Goal: Task Accomplishment & Management: Use online tool/utility

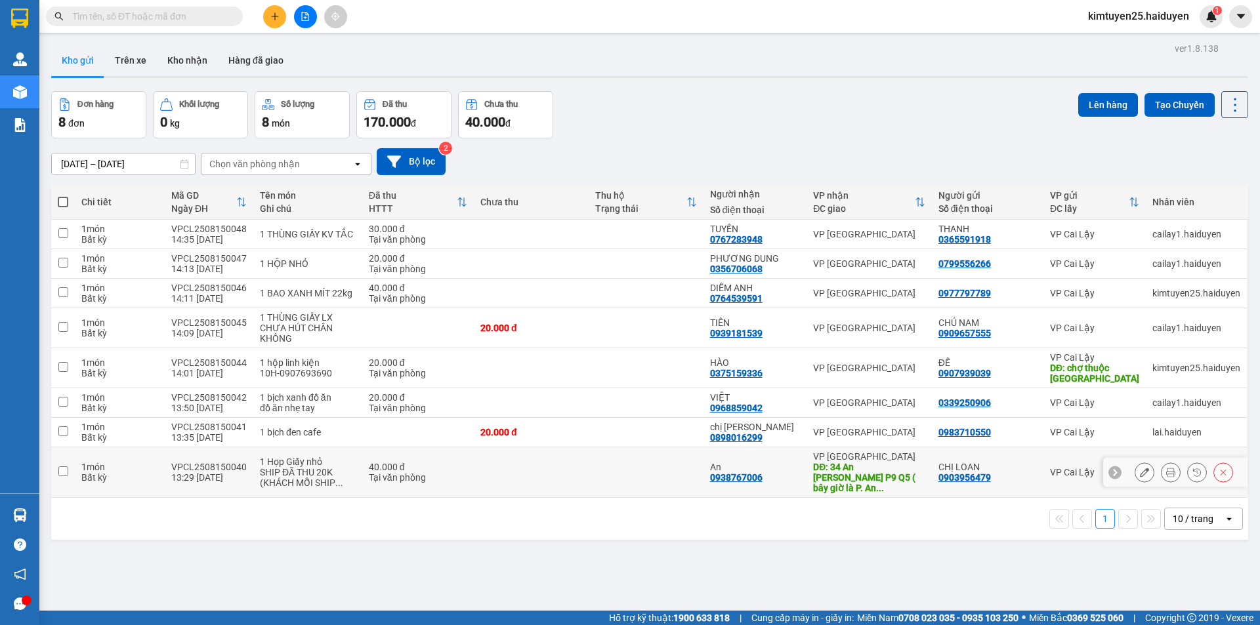
click at [644, 465] on td at bounding box center [646, 473] width 115 height 51
checkbox input "true"
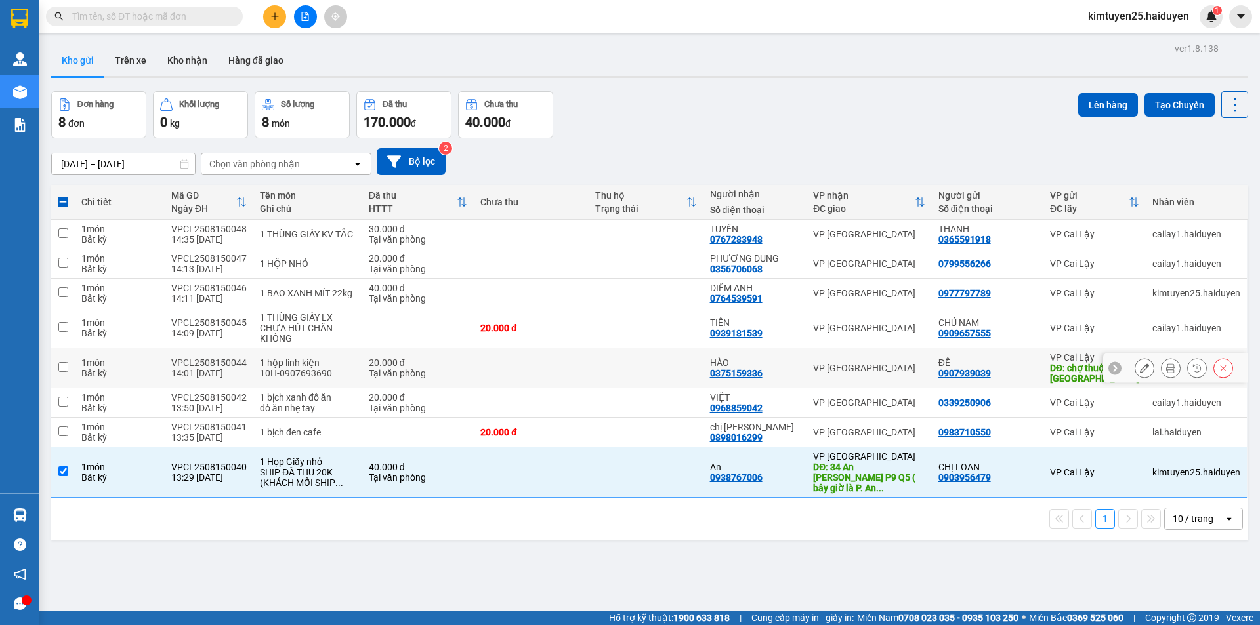
click at [623, 374] on td at bounding box center [646, 368] width 115 height 40
checkbox input "true"
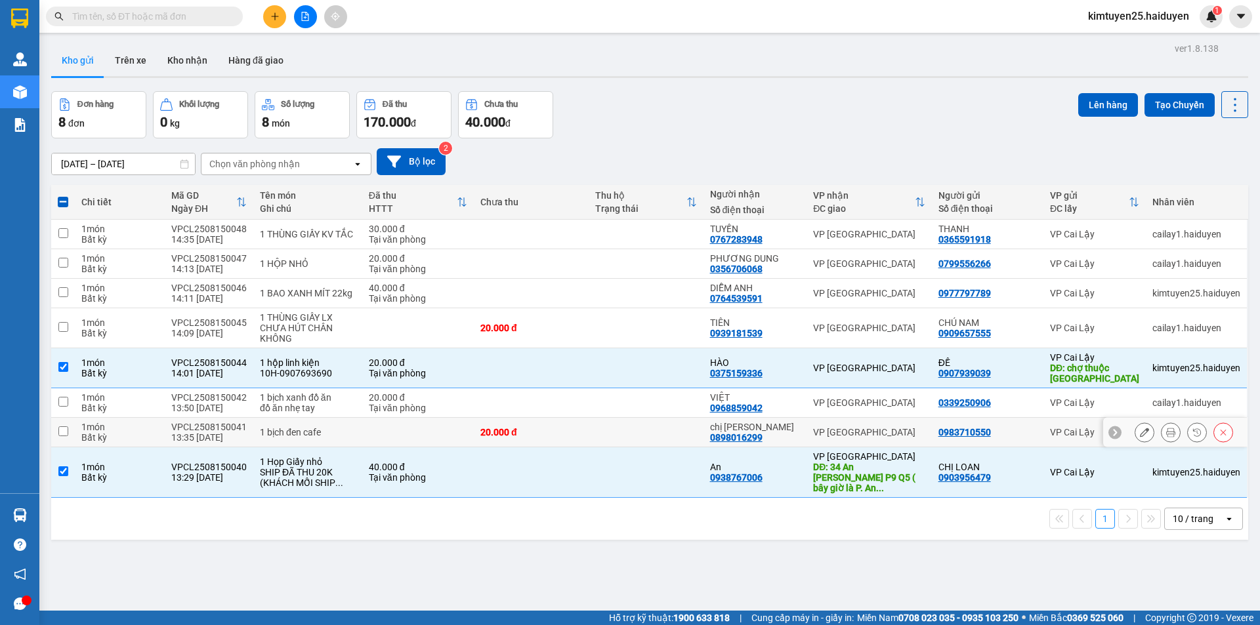
click at [615, 436] on td at bounding box center [646, 433] width 115 height 30
checkbox input "true"
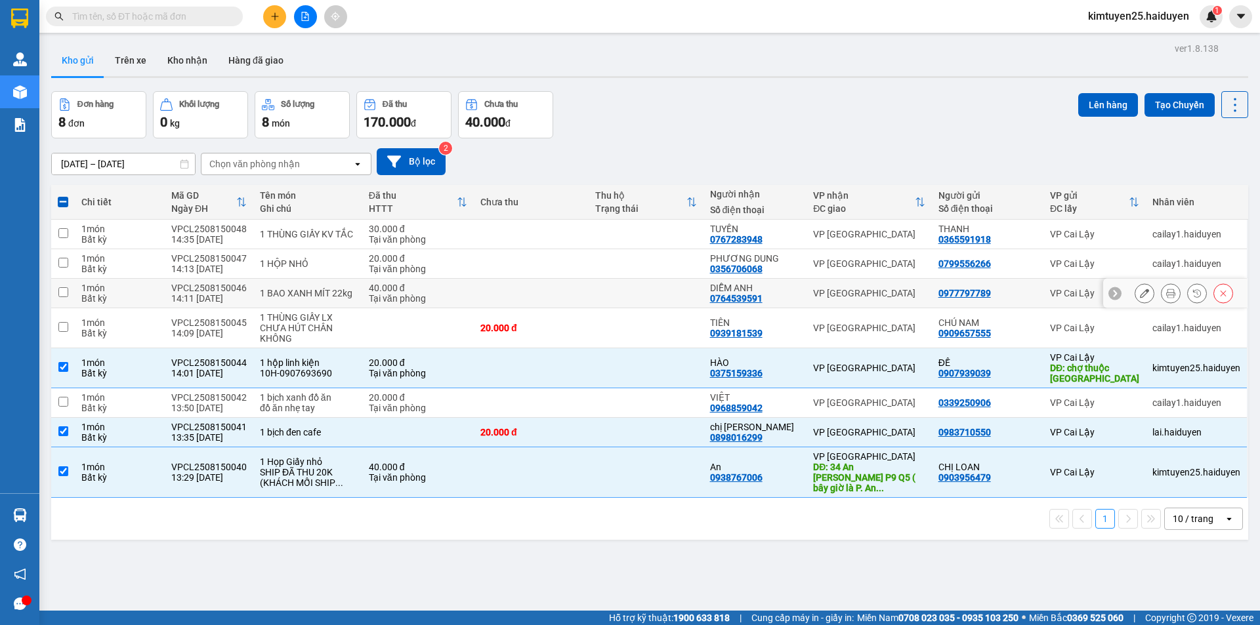
click at [555, 293] on td at bounding box center [531, 294] width 115 height 30
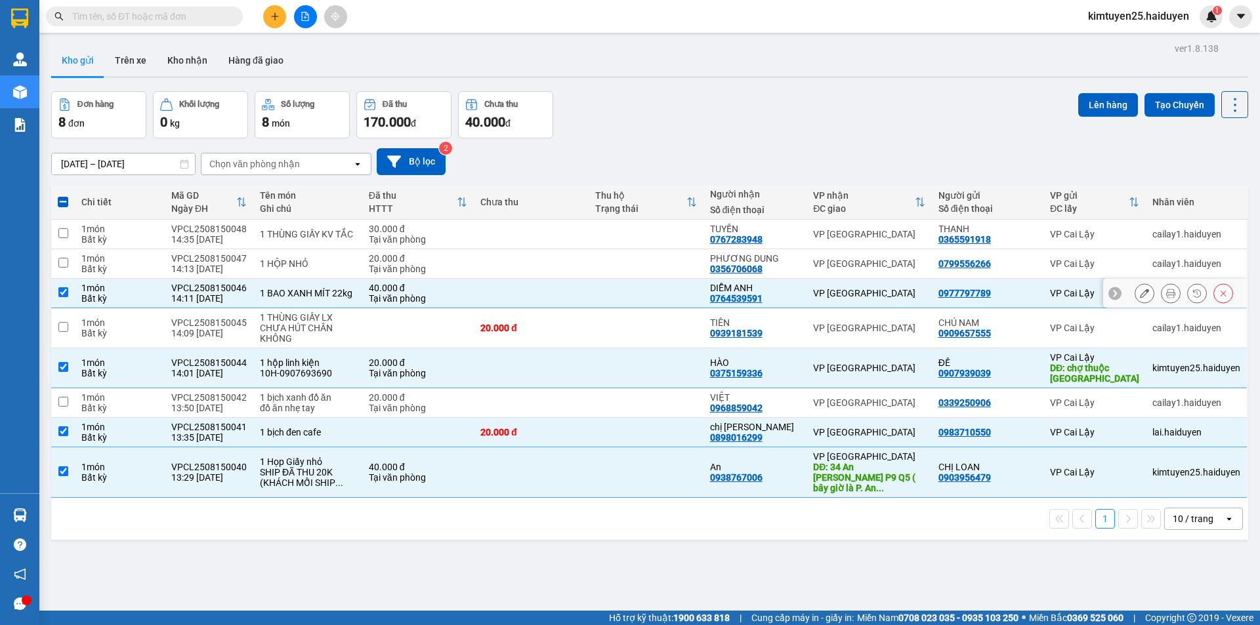
click at [612, 301] on td at bounding box center [646, 294] width 115 height 30
checkbox input "false"
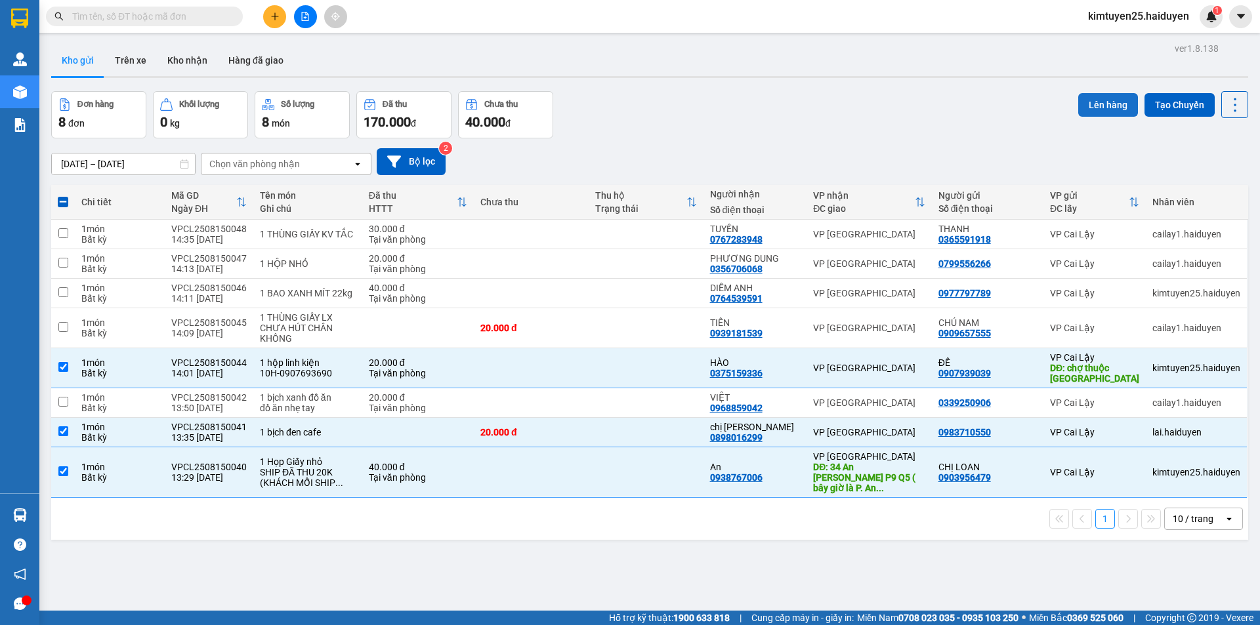
click at [1097, 102] on button "Lên hàng" at bounding box center [1108, 105] width 60 height 24
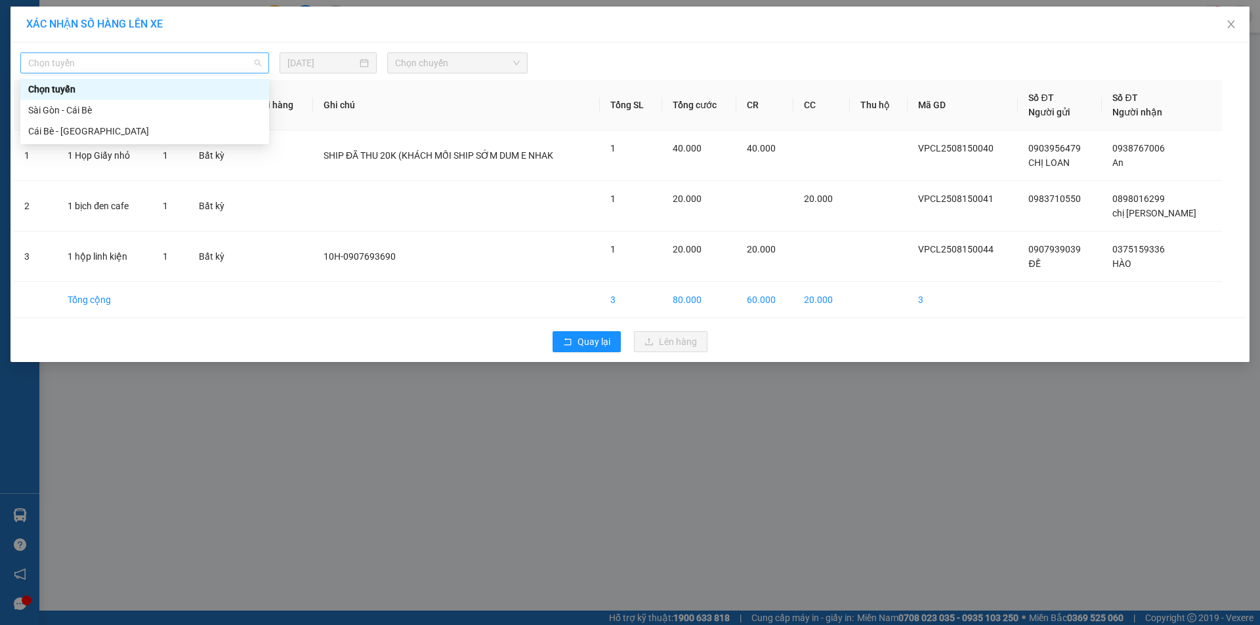
click at [208, 70] on span "Chọn tuyến" at bounding box center [144, 63] width 233 height 20
click at [180, 133] on div "Cái Bè - [GEOGRAPHIC_DATA]" at bounding box center [144, 131] width 233 height 14
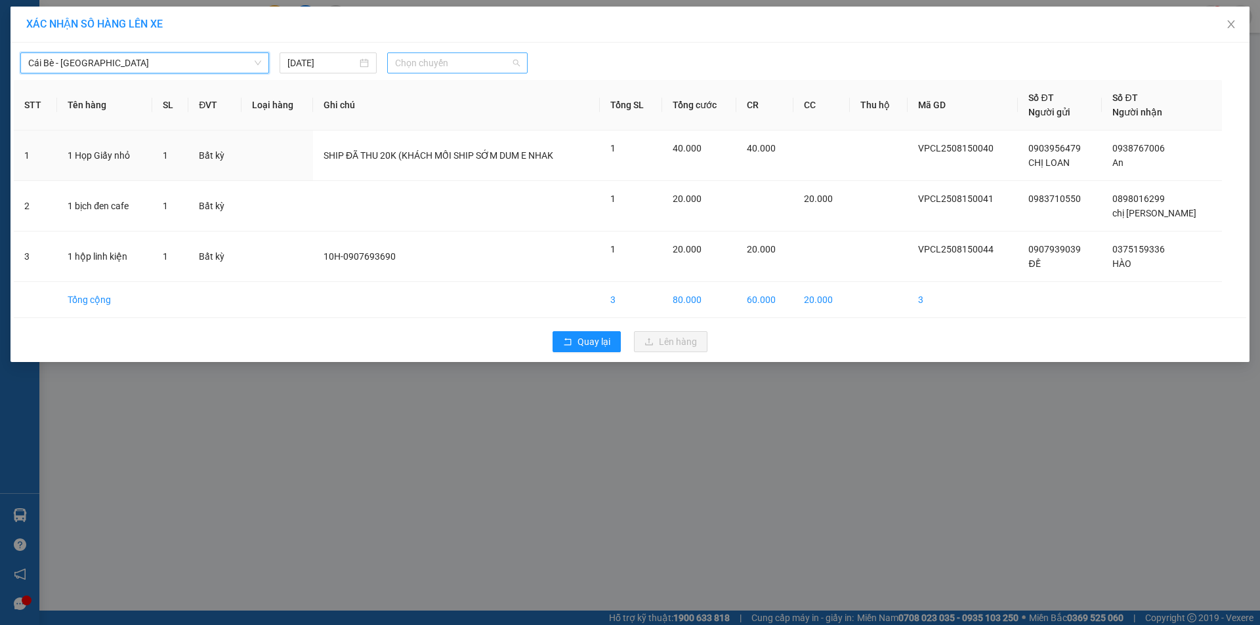
click at [431, 61] on span "Chọn chuyến" at bounding box center [457, 63] width 125 height 20
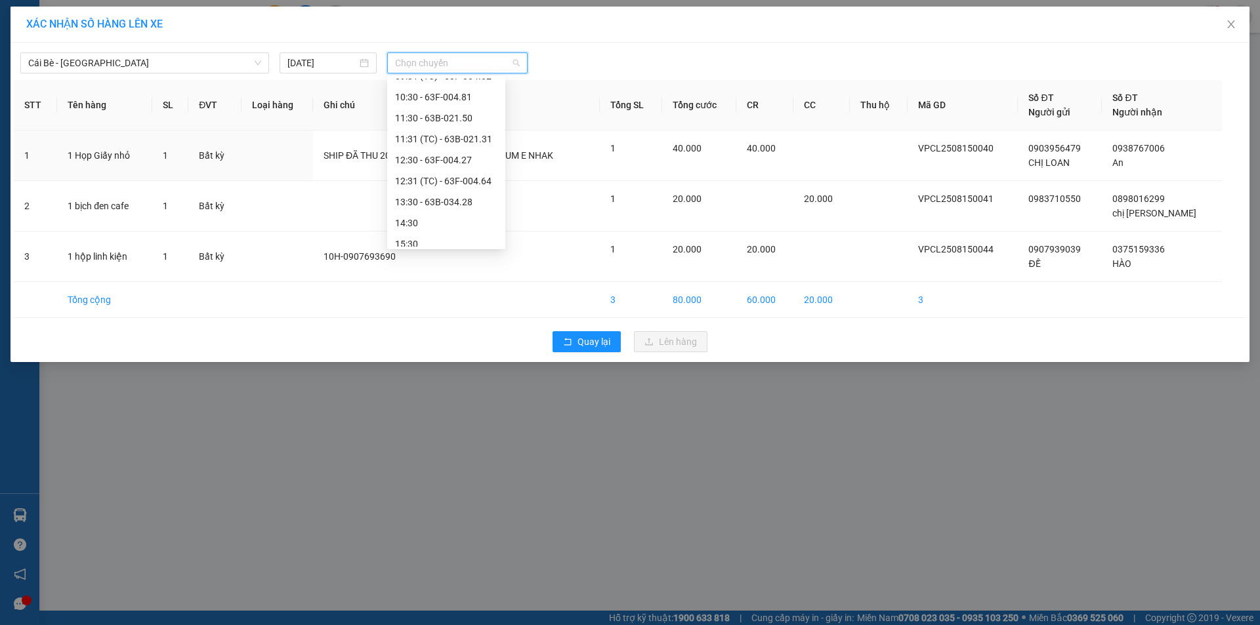
scroll to position [333, 0]
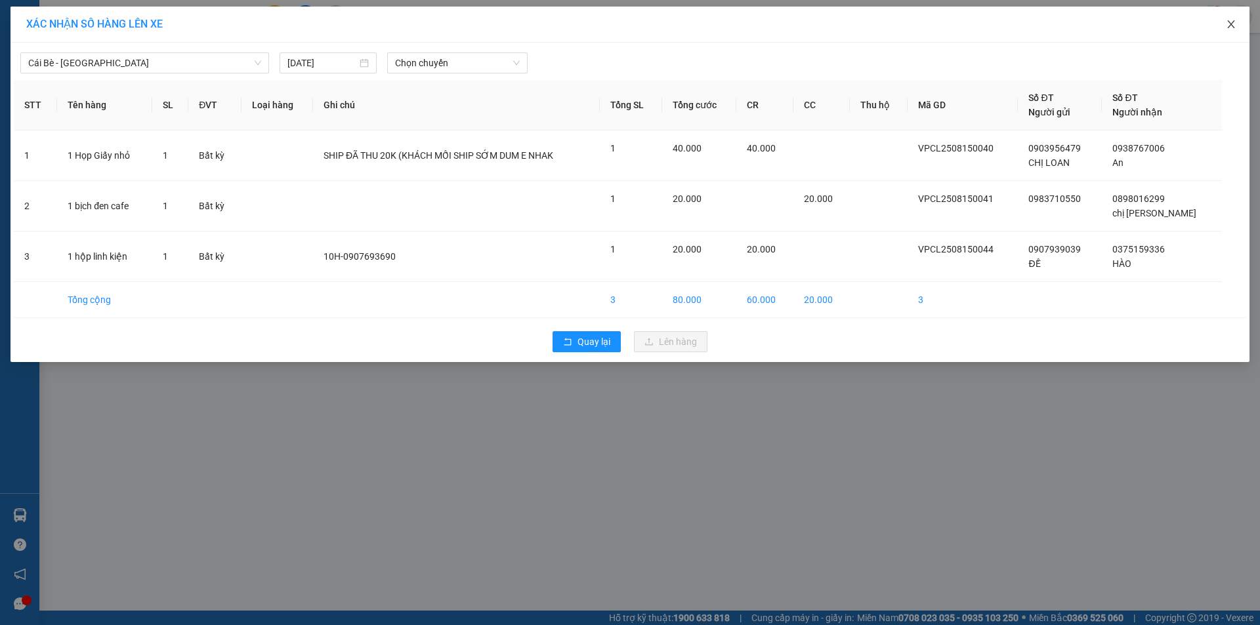
click at [1229, 22] on icon "close" at bounding box center [1231, 24] width 10 height 10
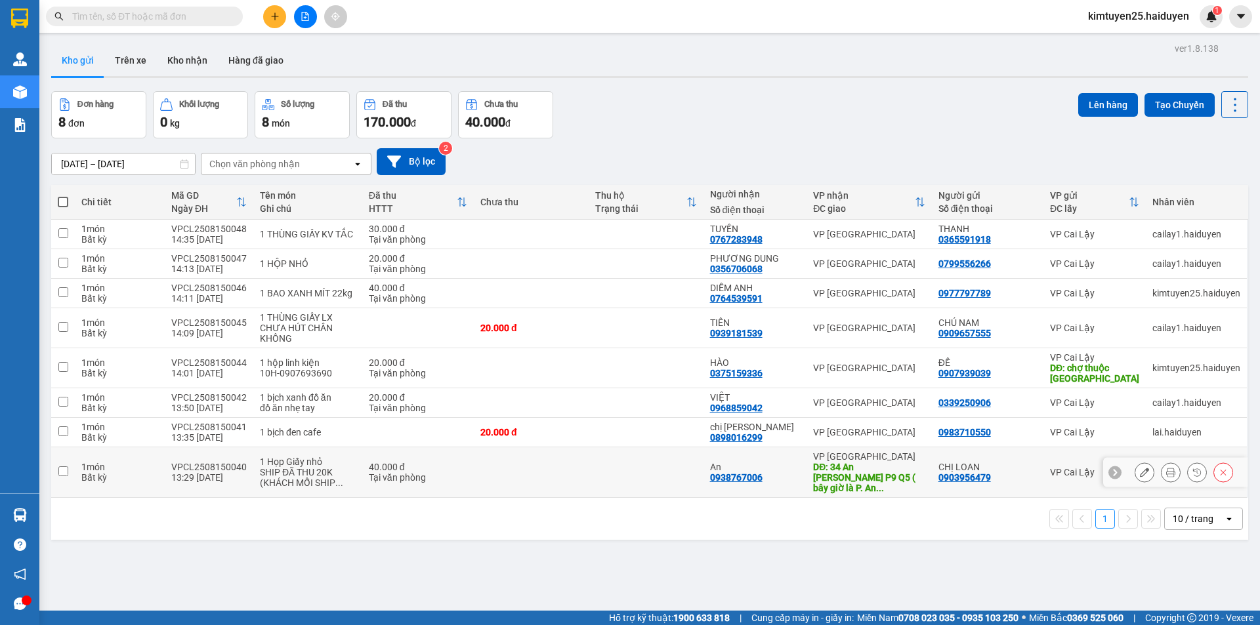
click at [1015, 480] on td "CHỊ LOAN 0903956479" at bounding box center [988, 473] width 112 height 51
checkbox input "true"
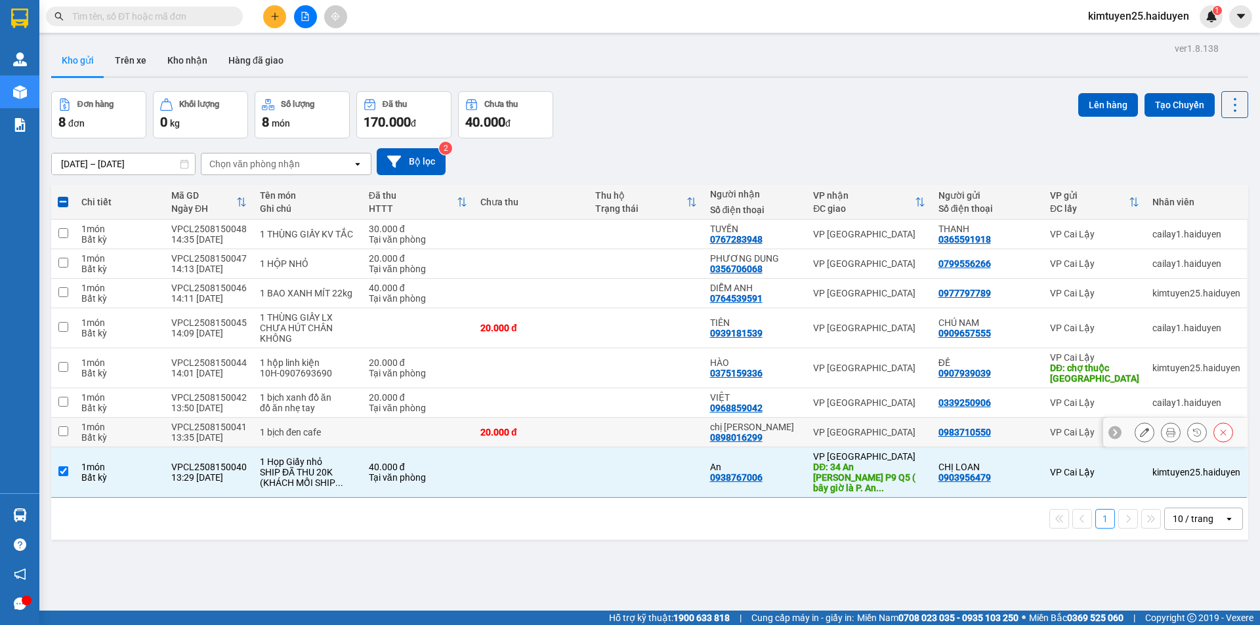
click at [1022, 429] on div "0983710550" at bounding box center [987, 432] width 98 height 10
checkbox input "true"
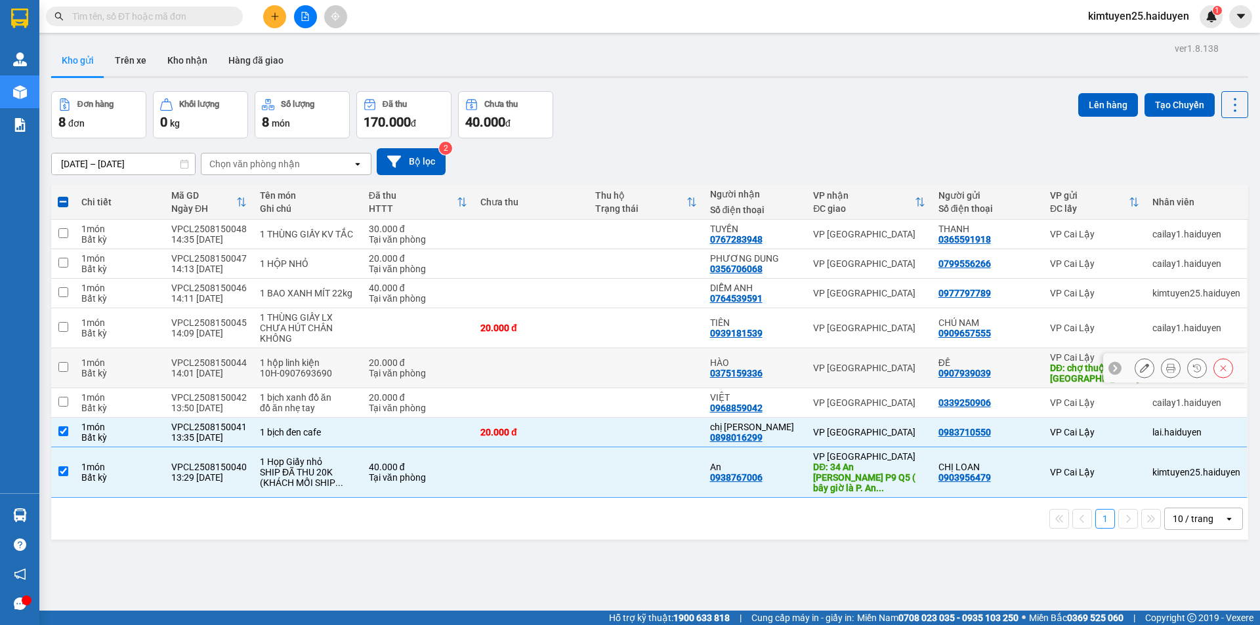
click at [1003, 358] on div "ĐỀ" at bounding box center [987, 363] width 98 height 10
checkbox input "true"
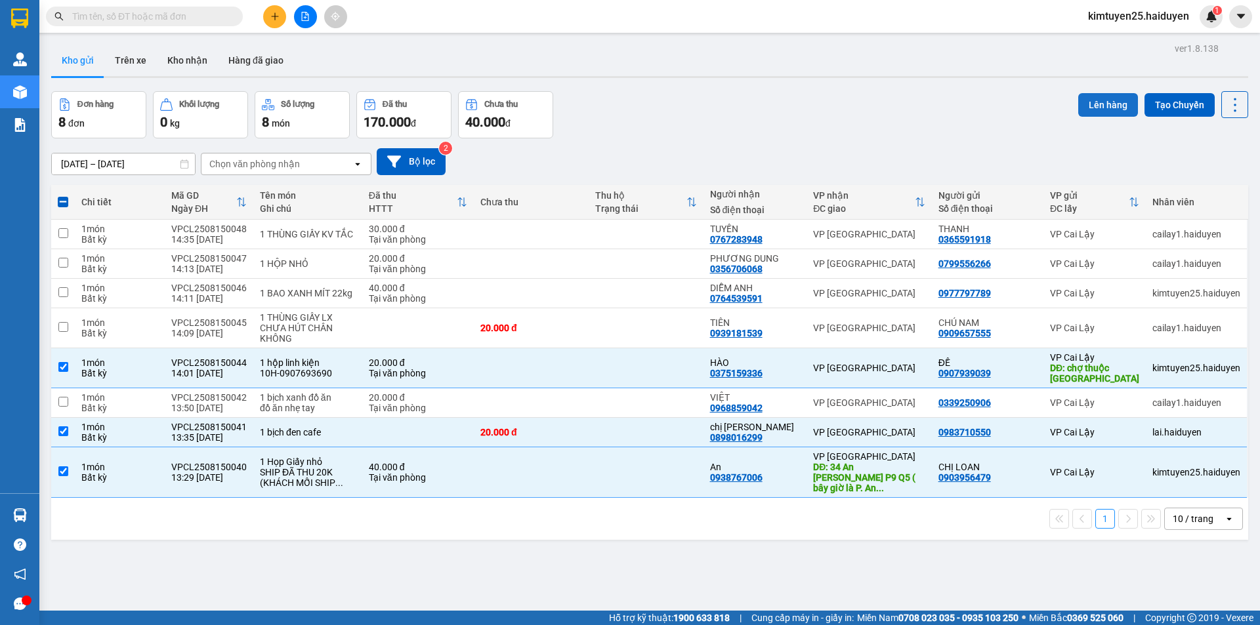
click at [1100, 102] on button "Lên hàng" at bounding box center [1108, 105] width 60 height 24
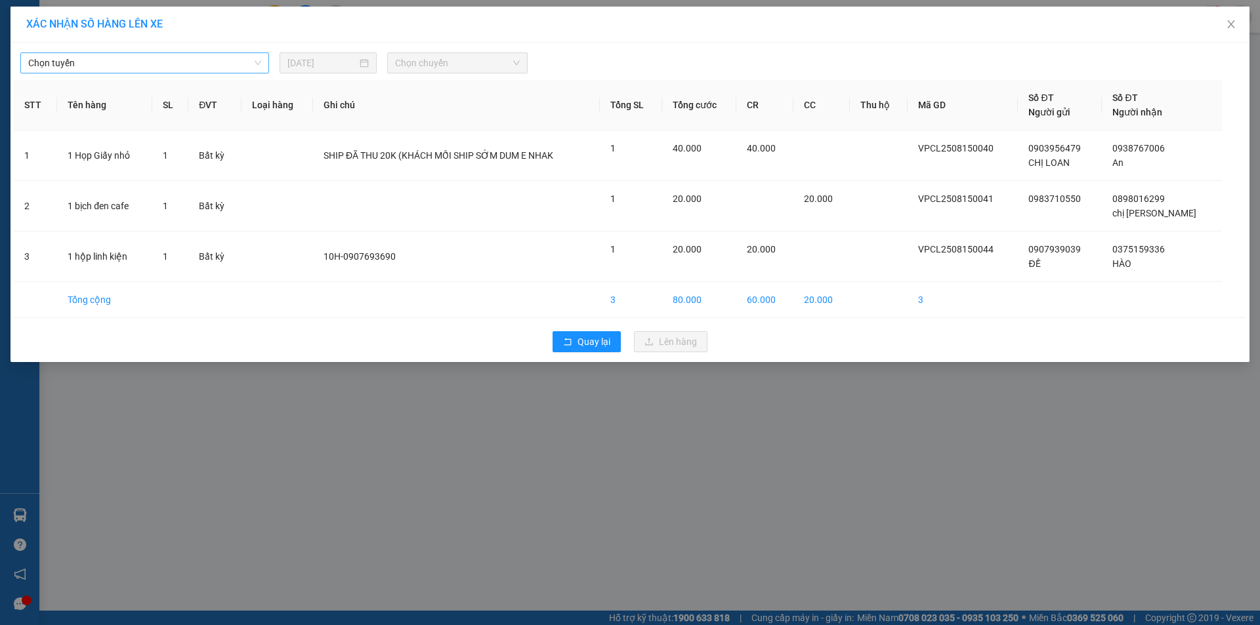
click at [140, 58] on span "Chọn tuyến" at bounding box center [144, 63] width 233 height 20
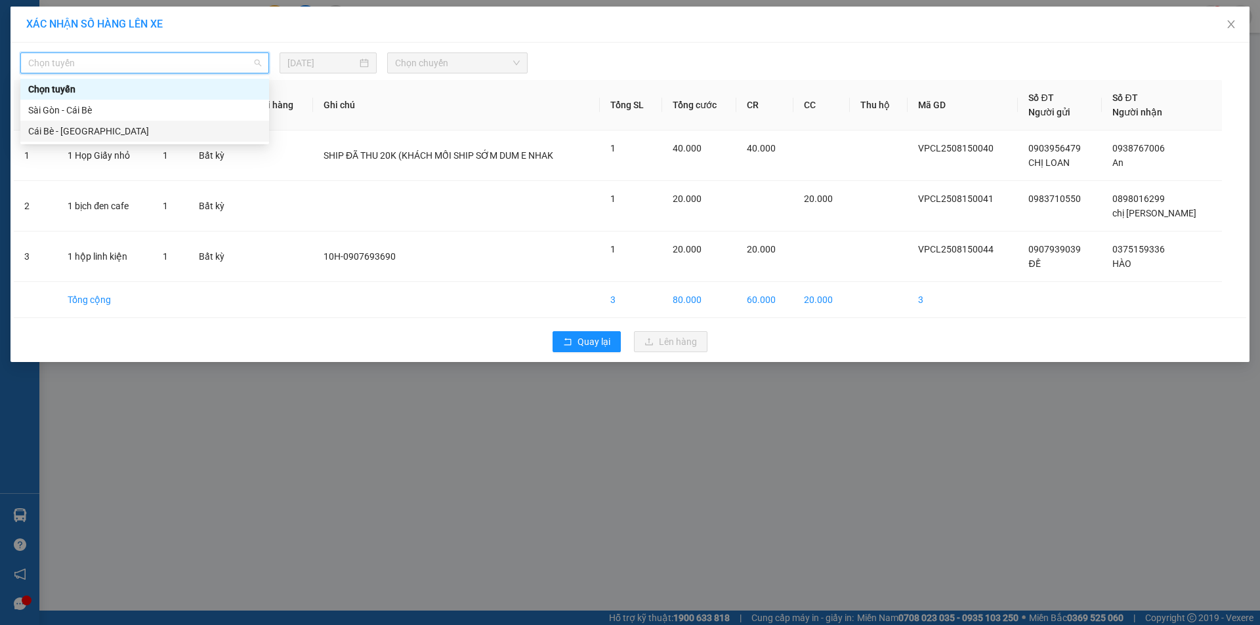
drag, startPoint x: 131, startPoint y: 127, endPoint x: 318, endPoint y: 94, distance: 189.8
click at [131, 129] on div "Cái Bè - [GEOGRAPHIC_DATA]" at bounding box center [144, 131] width 233 height 14
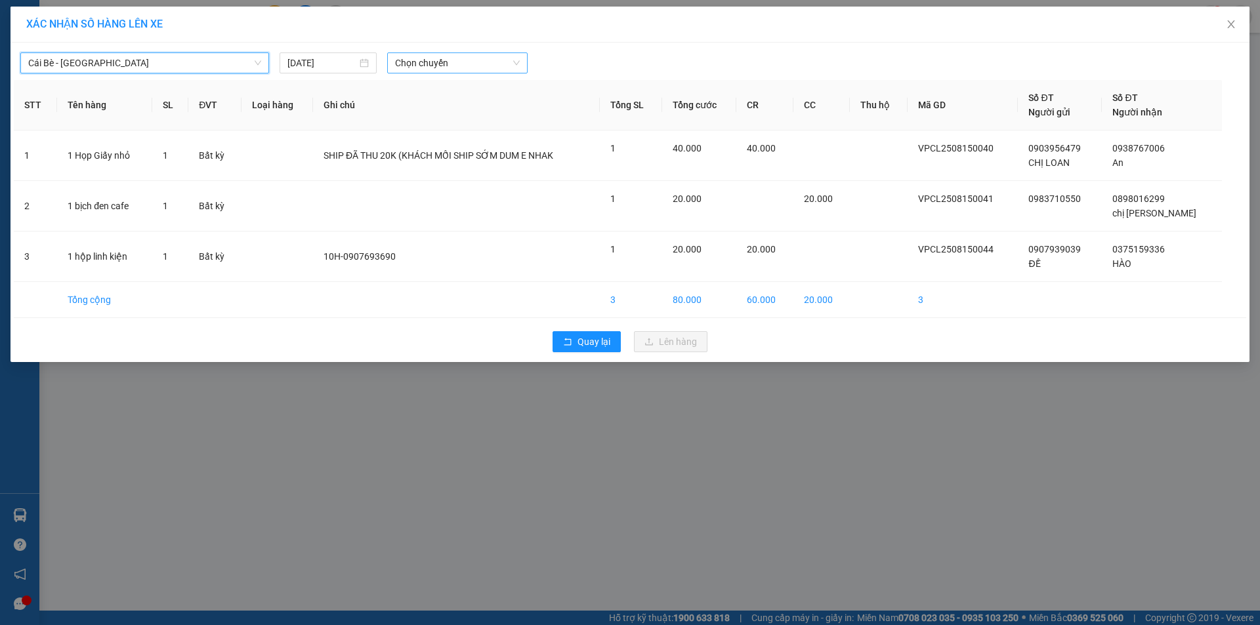
click at [446, 66] on span "Chọn chuyến" at bounding box center [457, 63] width 125 height 20
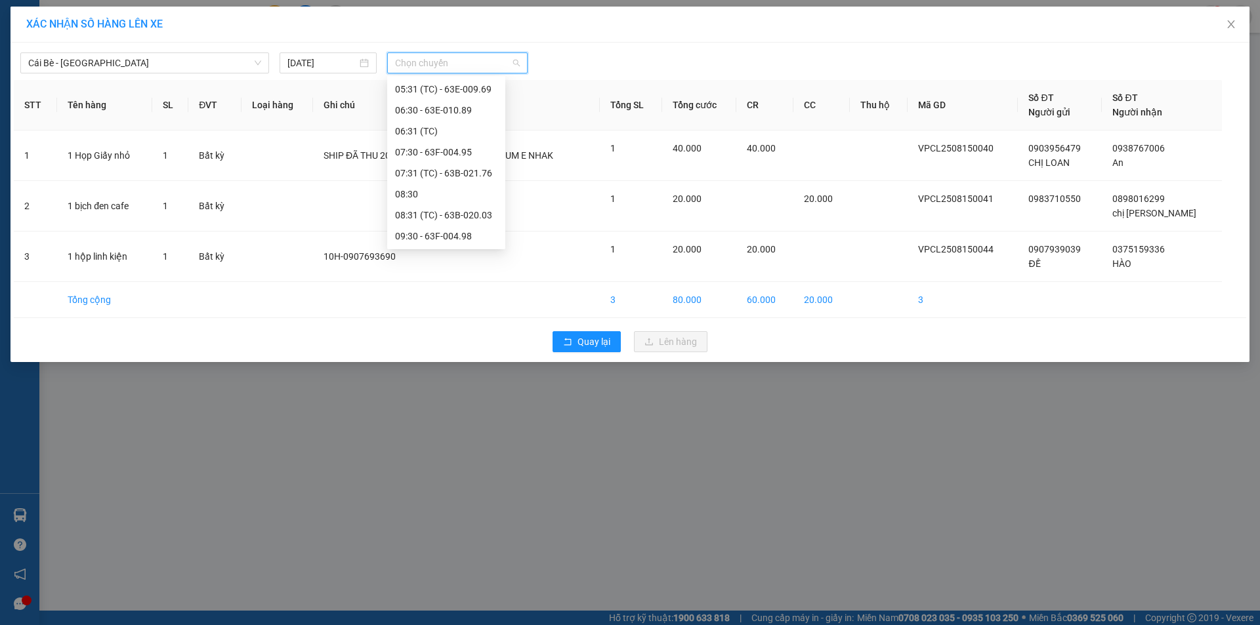
scroll to position [294, 0]
click at [461, 235] on div "13:30 - 63B-034.28" at bounding box center [446, 236] width 102 height 14
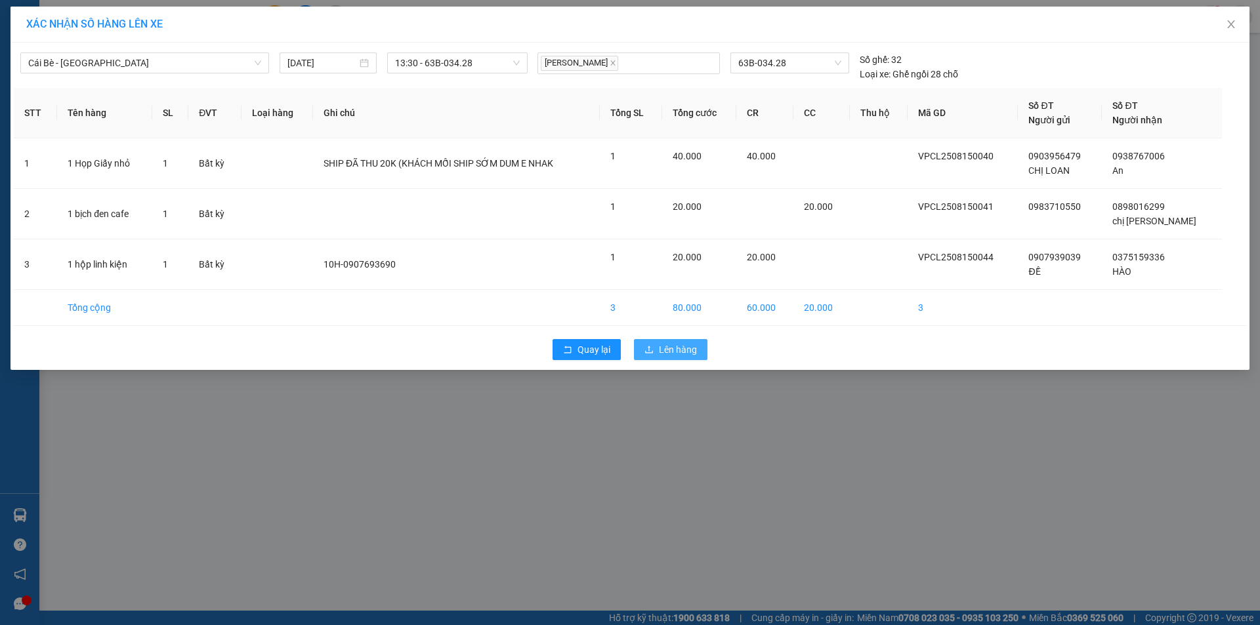
click at [670, 350] on span "Lên hàng" at bounding box center [678, 350] width 38 height 14
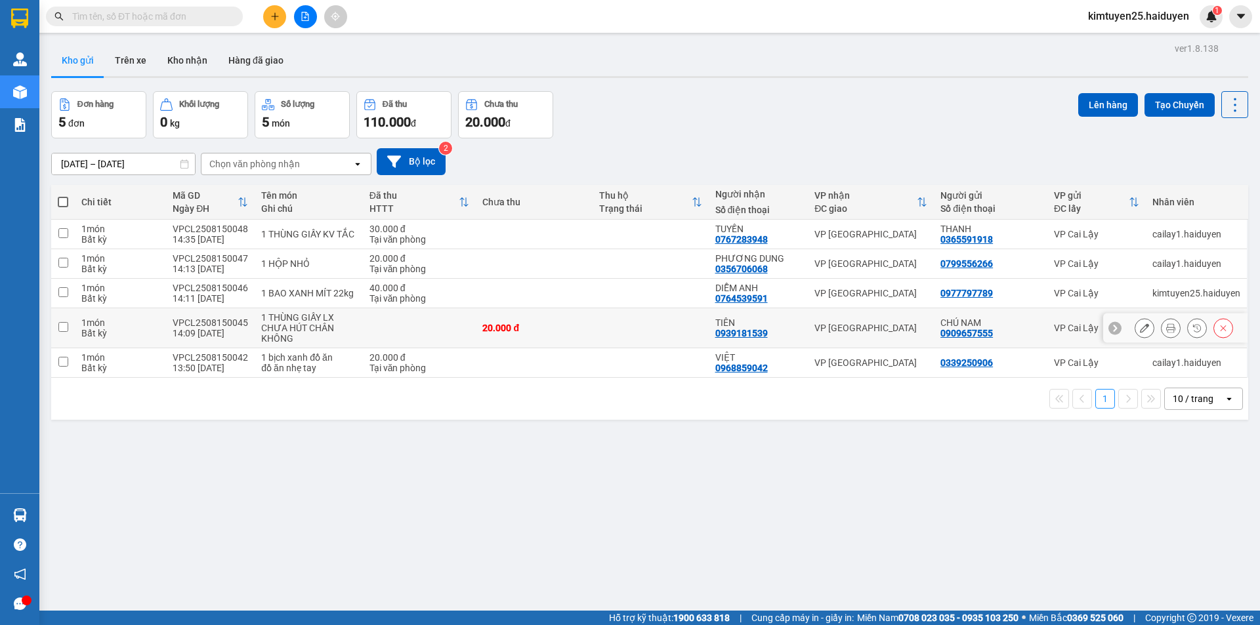
click at [679, 306] on tbody "1 món Bất kỳ VPCL2508150048 14:35 [DATE] 1 THÙNG GIẤY KV TẮC 30.000 đ Tại văn p…" at bounding box center [649, 299] width 1197 height 158
click at [658, 276] on td at bounding box center [651, 264] width 116 height 30
checkbox input "true"
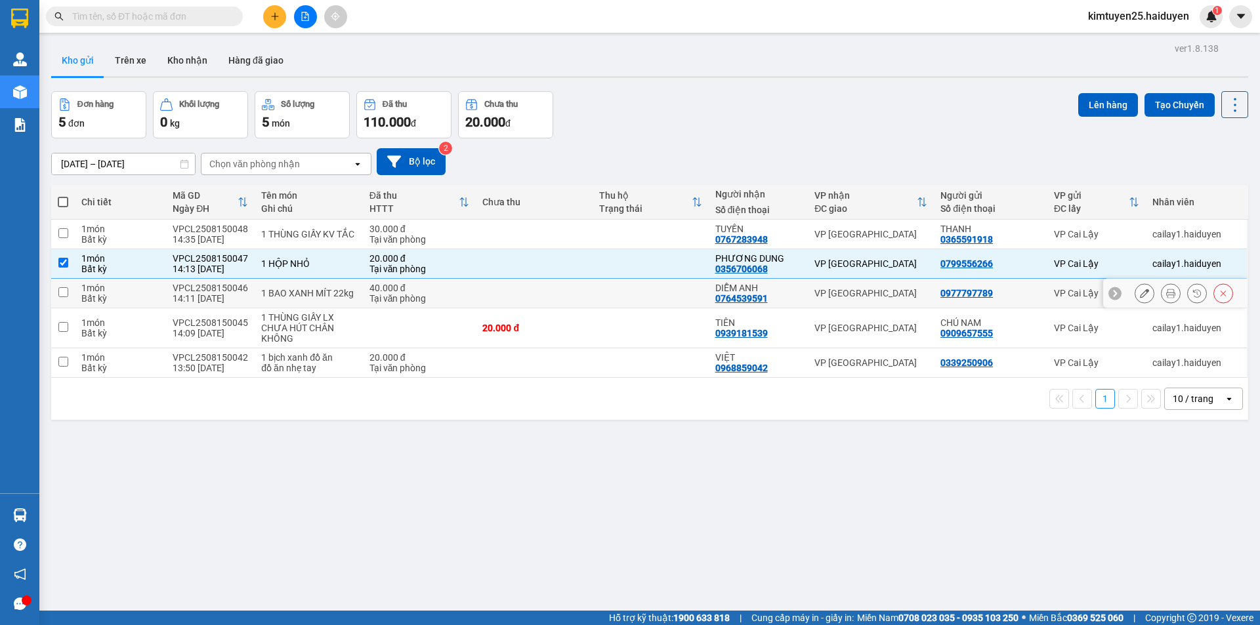
click at [658, 296] on td at bounding box center [651, 294] width 116 height 30
checkbox input "true"
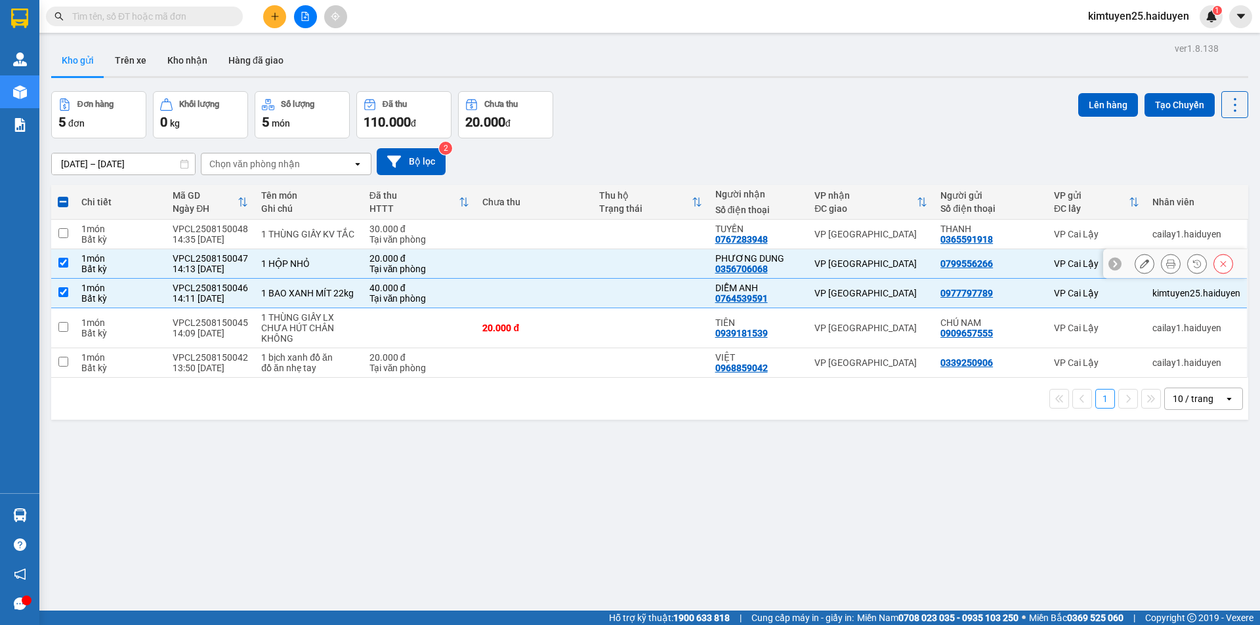
click at [660, 261] on td at bounding box center [651, 264] width 116 height 30
checkbox input "false"
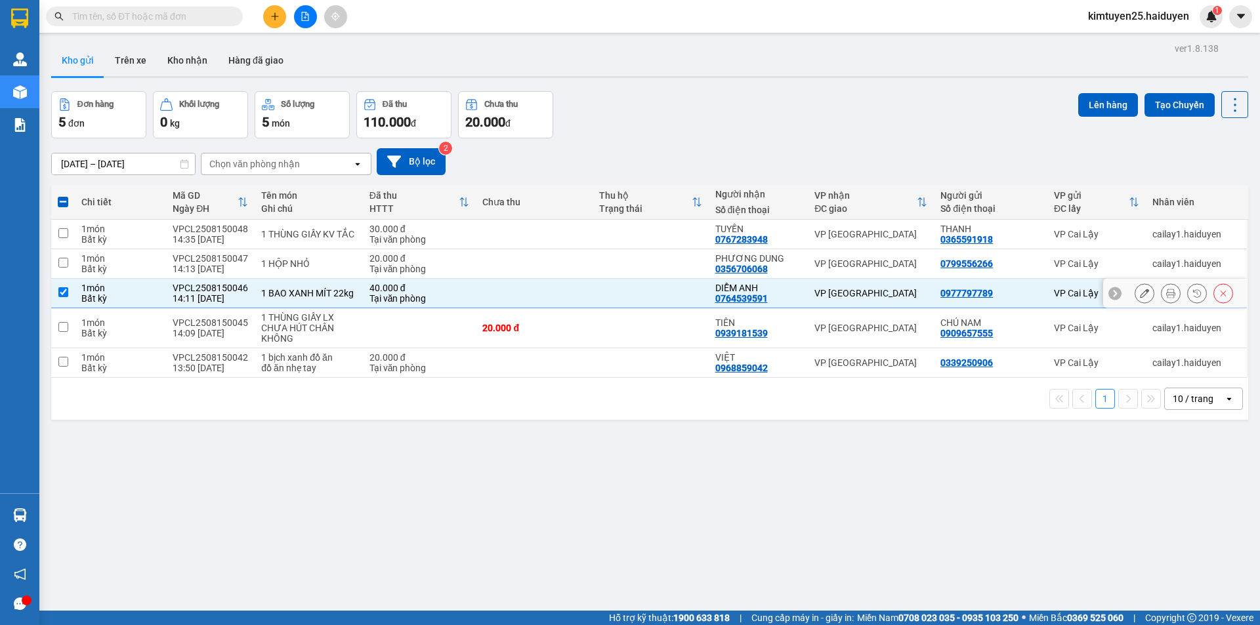
click at [477, 279] on td at bounding box center [534, 294] width 116 height 30
checkbox input "false"
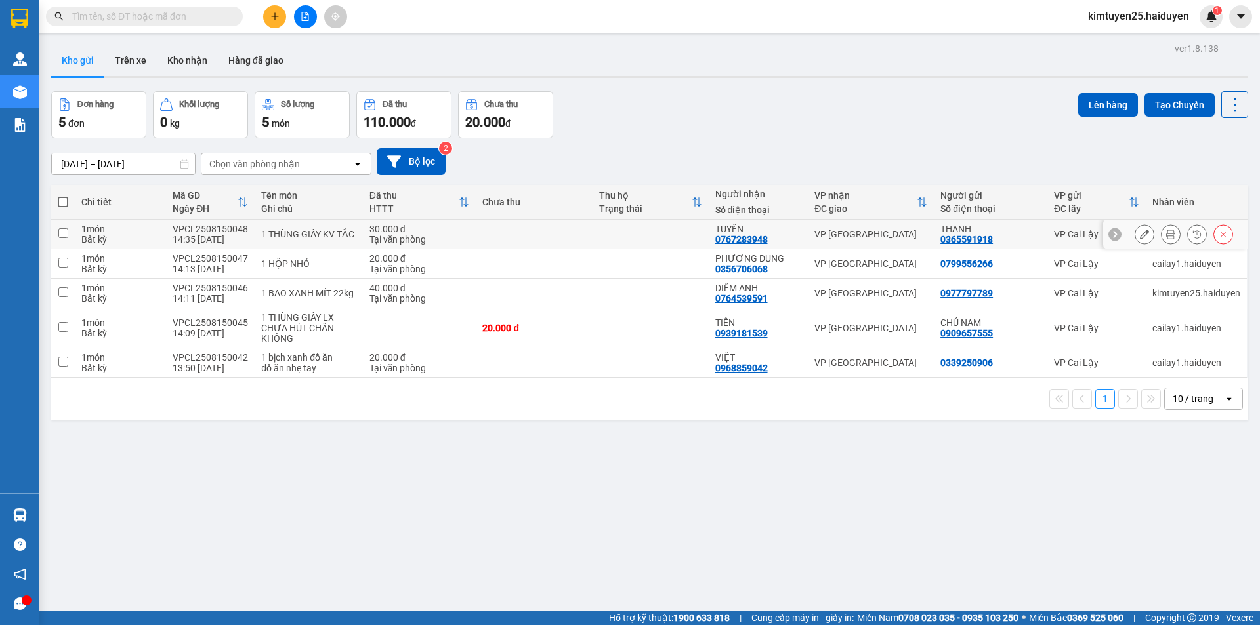
click at [476, 234] on td at bounding box center [534, 235] width 116 height 30
checkbox input "true"
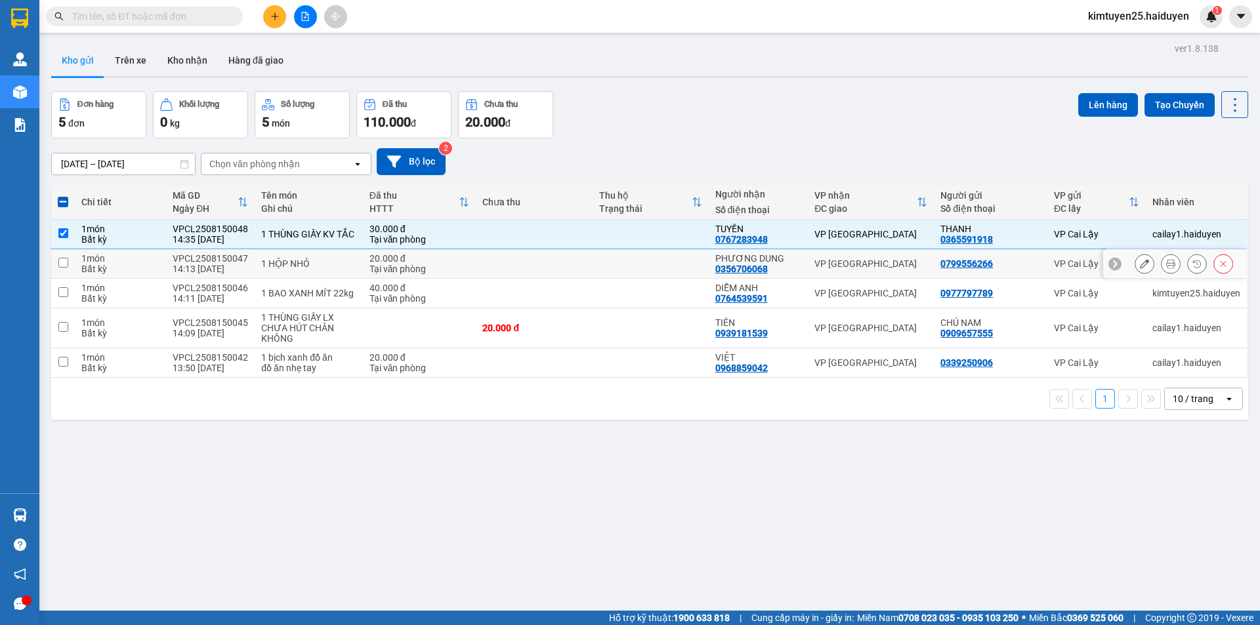
click at [463, 264] on div "Tại văn phòng" at bounding box center [419, 269] width 100 height 10
checkbox input "true"
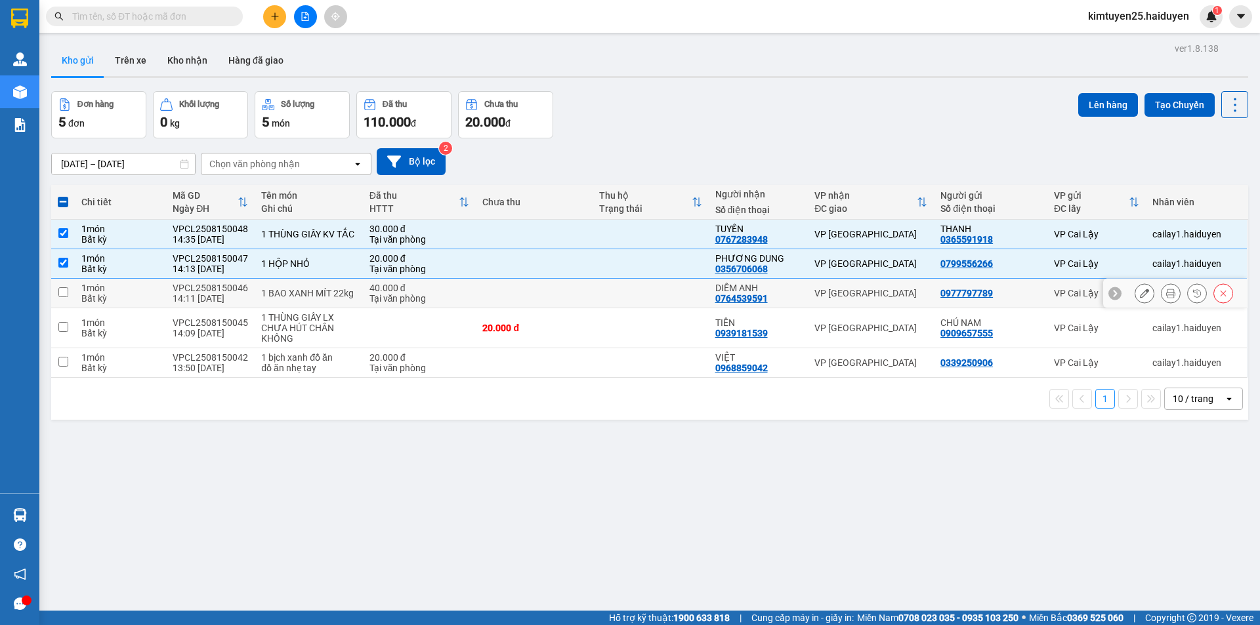
click at [455, 301] on div "Tại văn phòng" at bounding box center [419, 298] width 100 height 10
checkbox input "true"
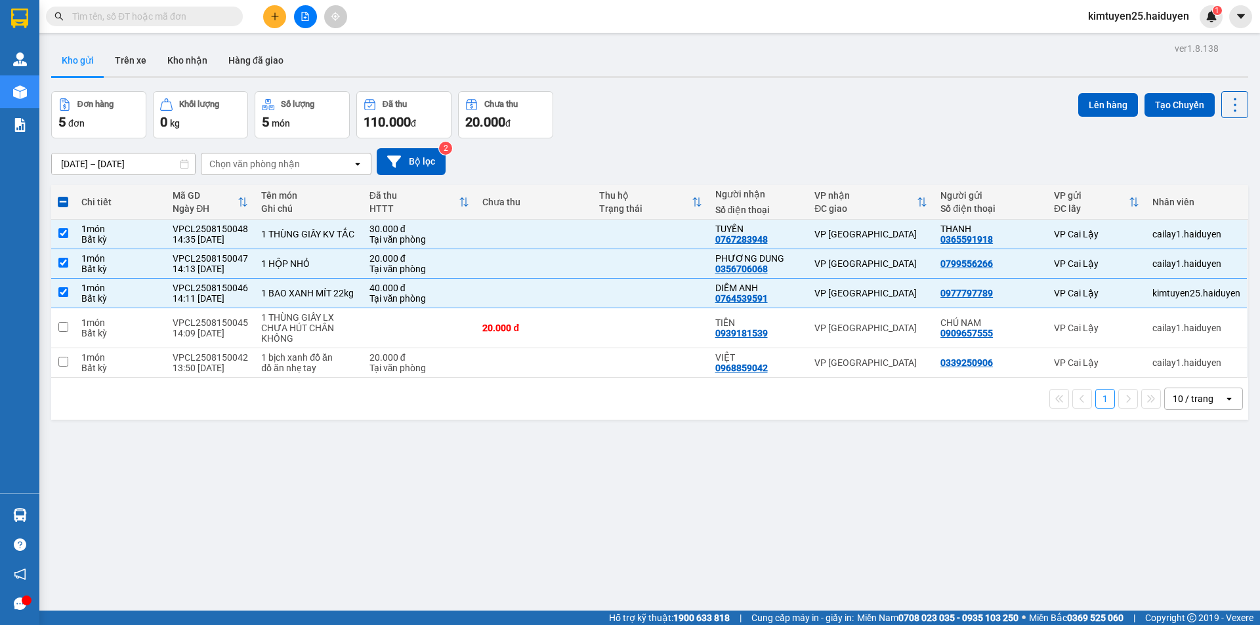
click at [1194, 397] on div "10 / trang" at bounding box center [1193, 398] width 41 height 13
click at [1174, 545] on span "100 / trang" at bounding box center [1188, 544] width 47 height 13
checkbox input "false"
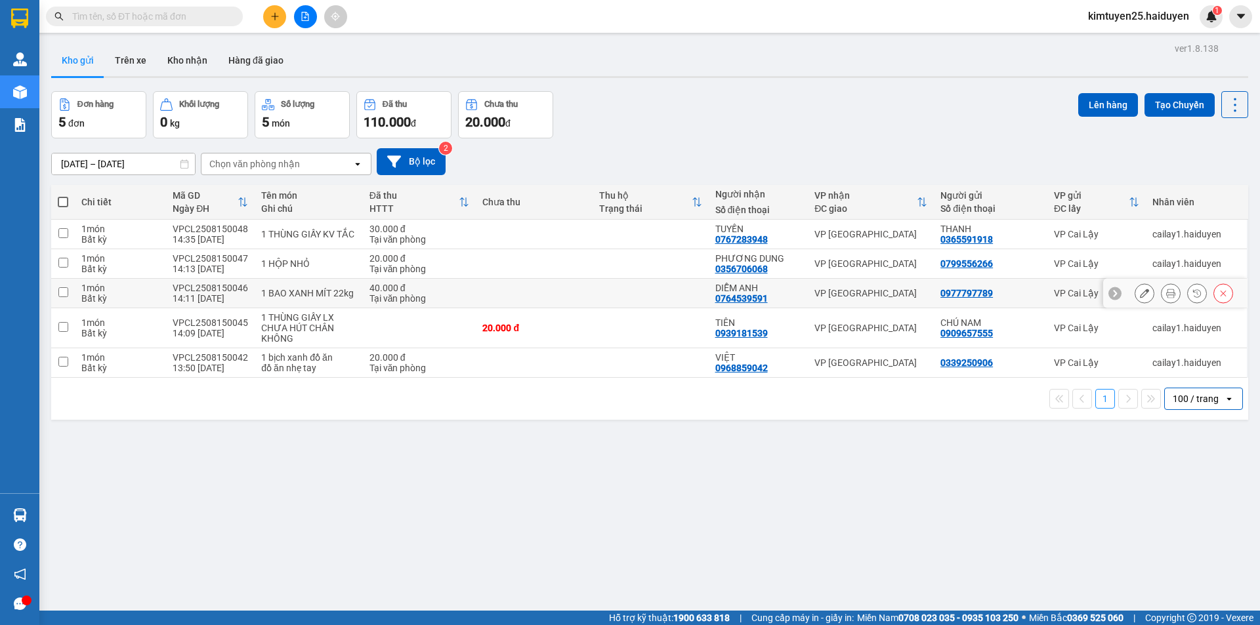
click at [610, 293] on td at bounding box center [651, 294] width 116 height 30
checkbox input "true"
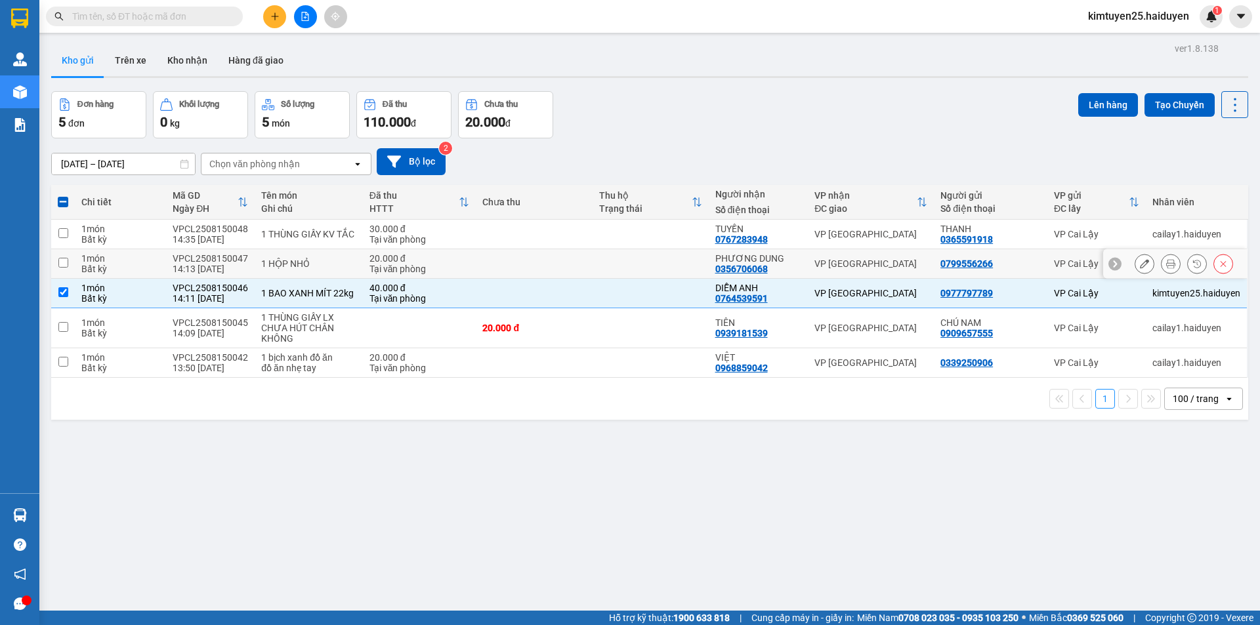
click at [623, 264] on td at bounding box center [651, 264] width 116 height 30
checkbox input "true"
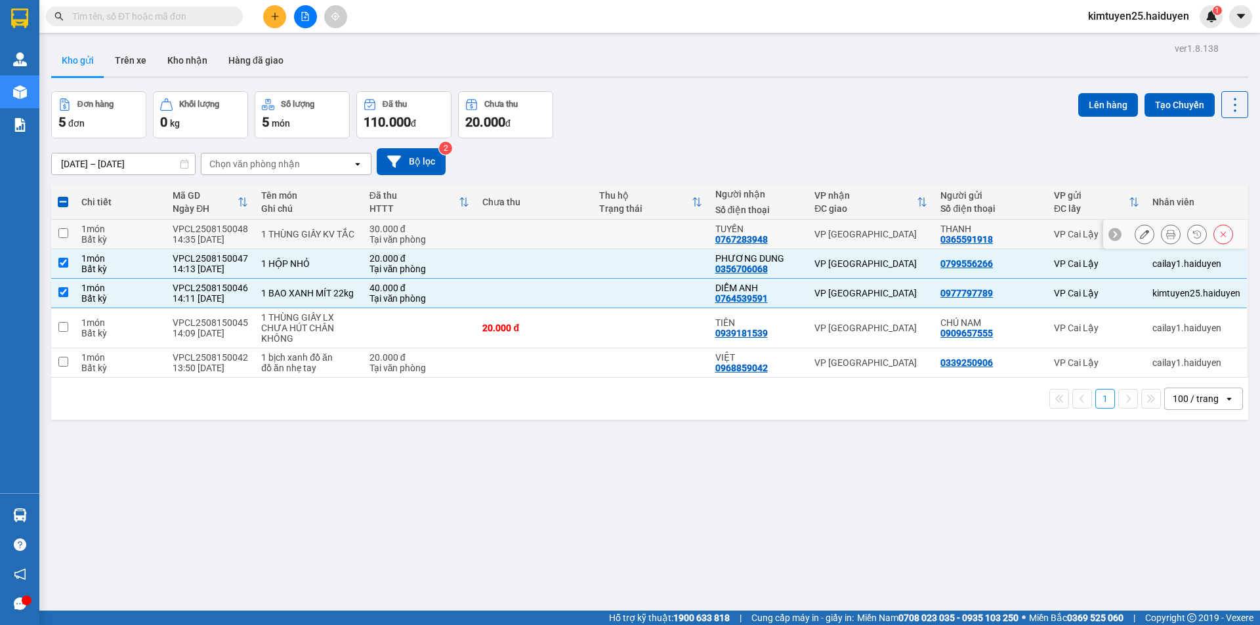
click at [637, 245] on td at bounding box center [651, 235] width 116 height 30
checkbox input "true"
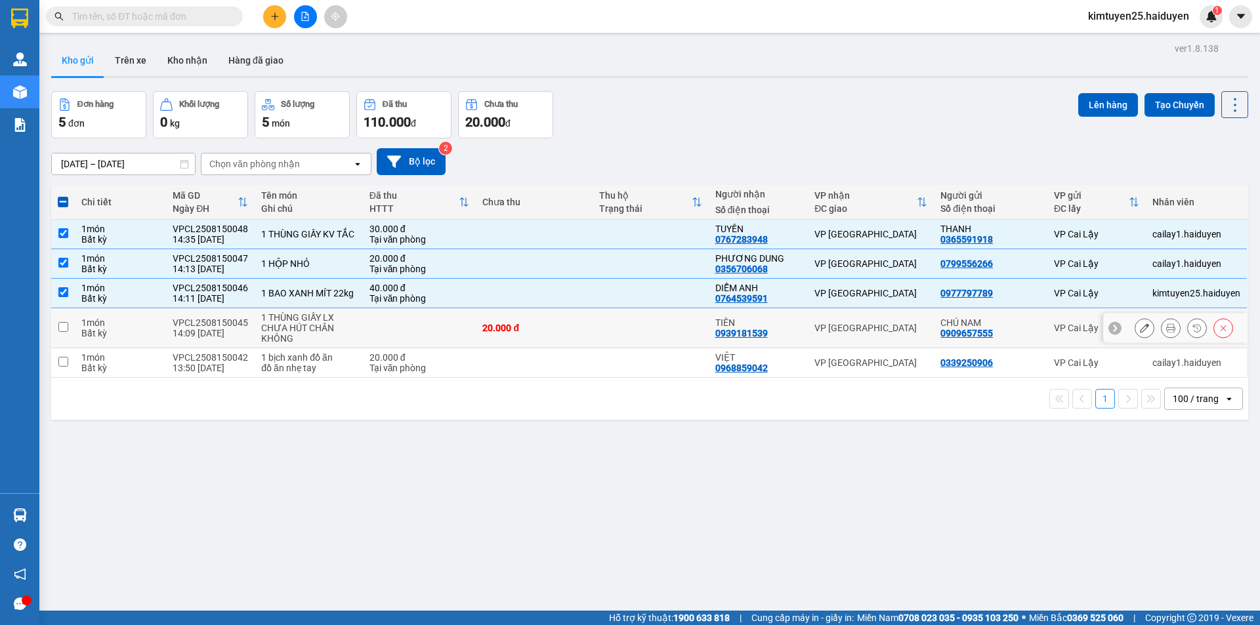
click at [553, 331] on div "20.000 đ" at bounding box center [533, 328] width 103 height 10
checkbox input "true"
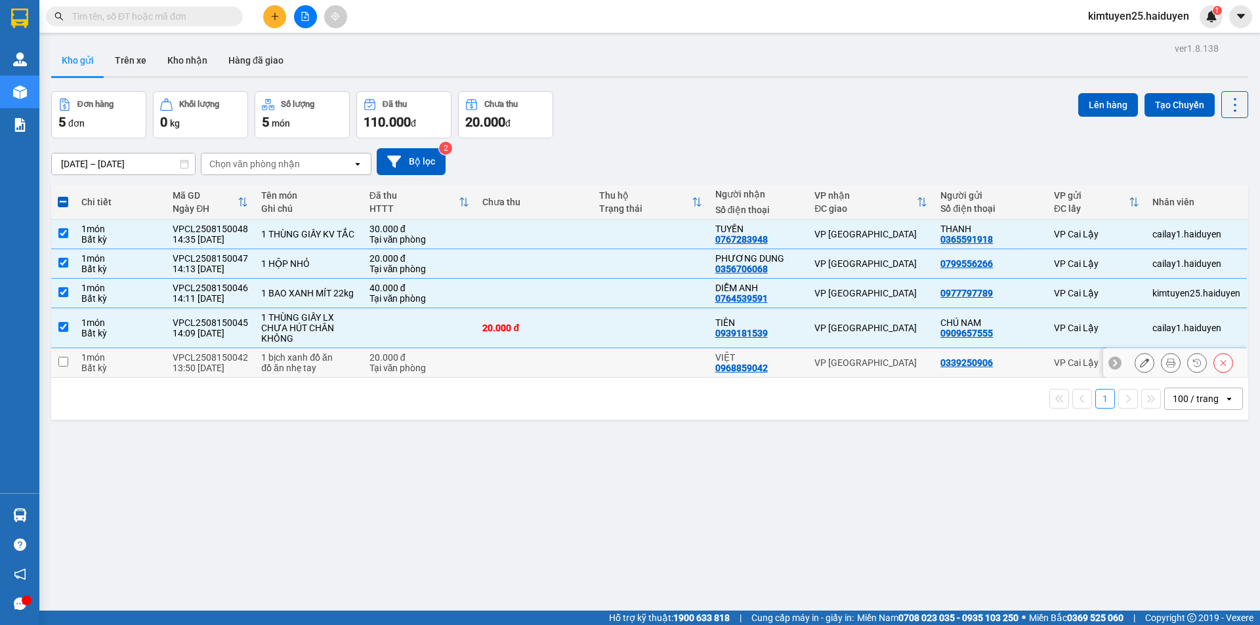
click at [561, 366] on td at bounding box center [534, 363] width 116 height 30
checkbox input "true"
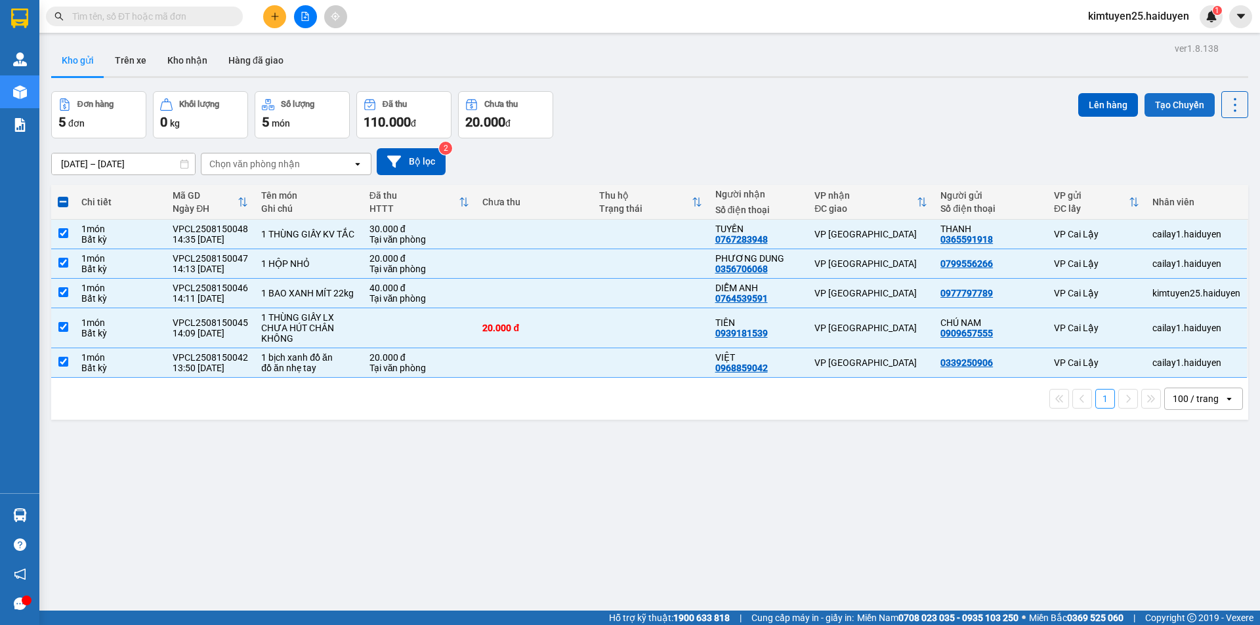
click at [1157, 110] on button "Tạo Chuyến" at bounding box center [1179, 105] width 70 height 24
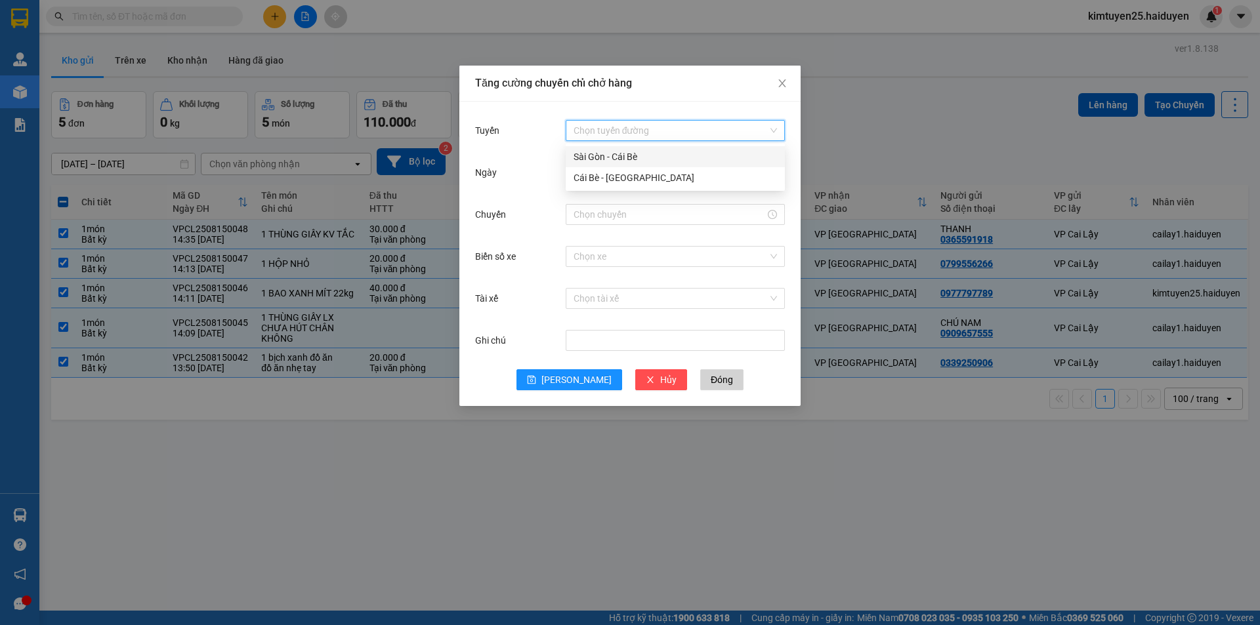
click at [715, 126] on input "Tuyến" at bounding box center [671, 131] width 194 height 20
click at [665, 172] on div "Cái Bè - [GEOGRAPHIC_DATA]" at bounding box center [675, 177] width 219 height 21
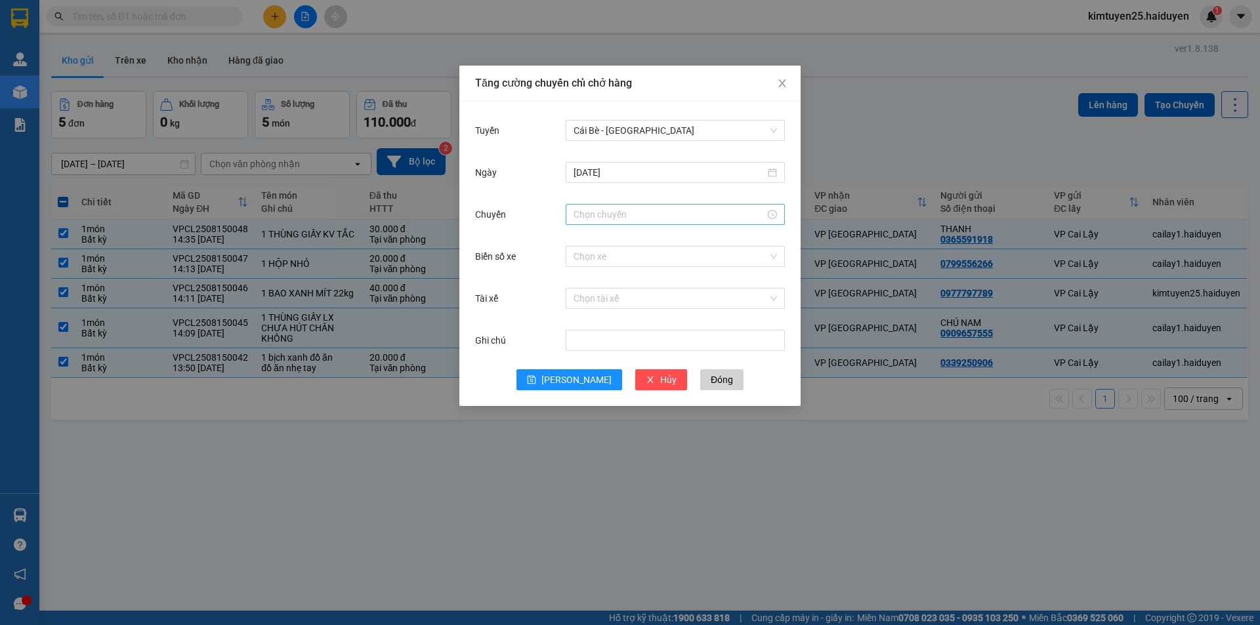
click at [618, 207] on div at bounding box center [675, 214] width 219 height 21
click at [590, 358] on div "14" at bounding box center [584, 360] width 37 height 18
click at [618, 281] on div "31" at bounding box center [621, 287] width 36 height 18
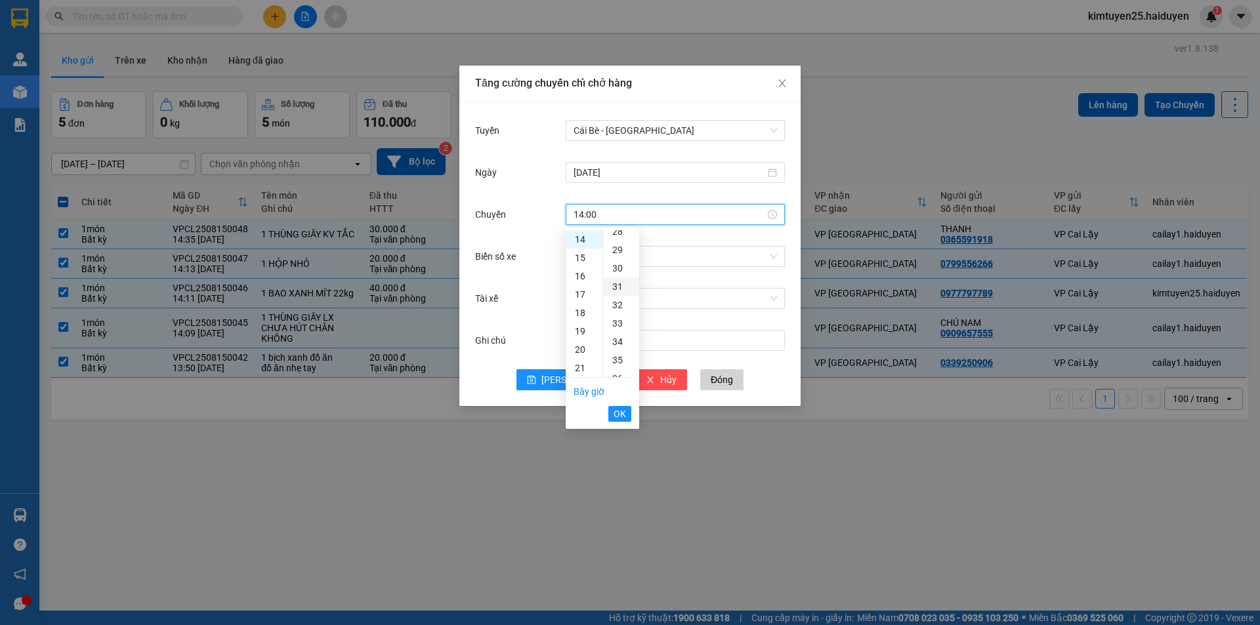
type input "14:31"
click at [617, 411] on span "OK" at bounding box center [620, 414] width 12 height 14
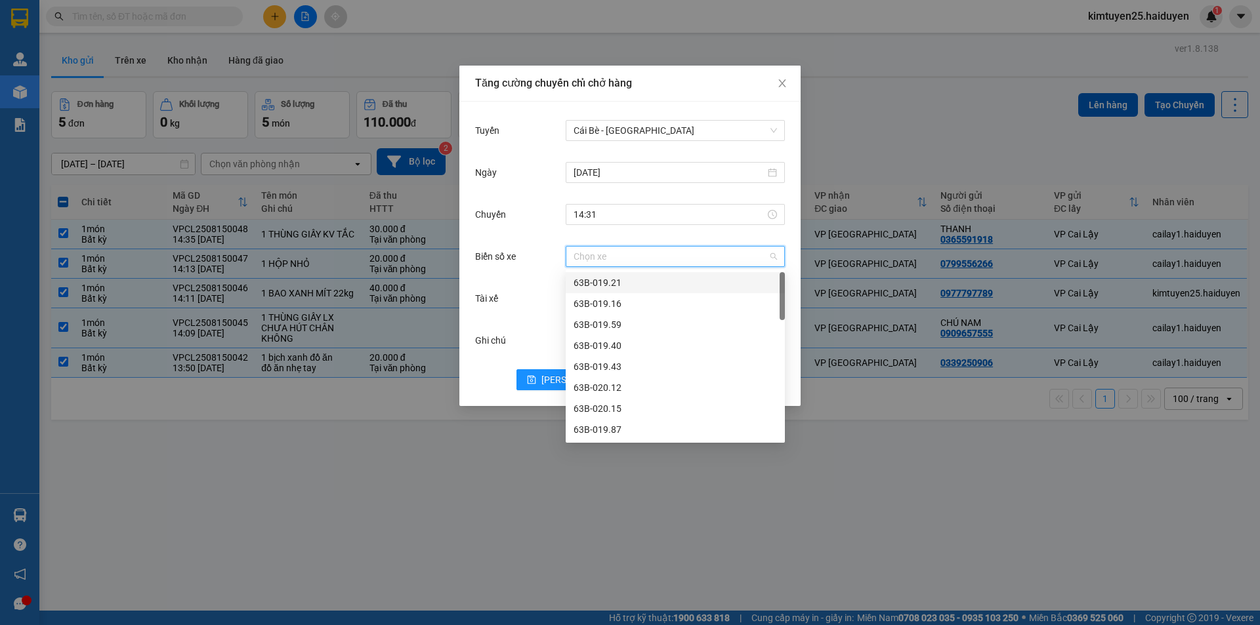
click at [642, 261] on input "Biển số xe" at bounding box center [671, 257] width 194 height 20
type input "91"
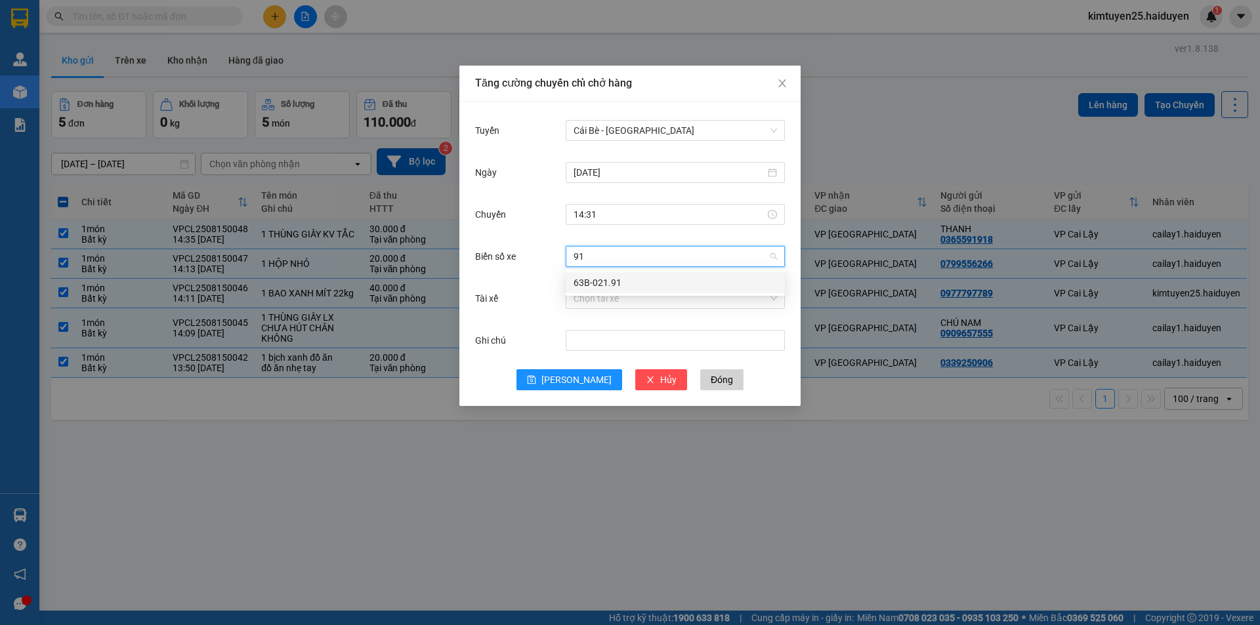
click at [641, 291] on div "63B-021.91" at bounding box center [675, 282] width 219 height 21
click at [635, 304] on input "Tài xế" at bounding box center [671, 299] width 194 height 20
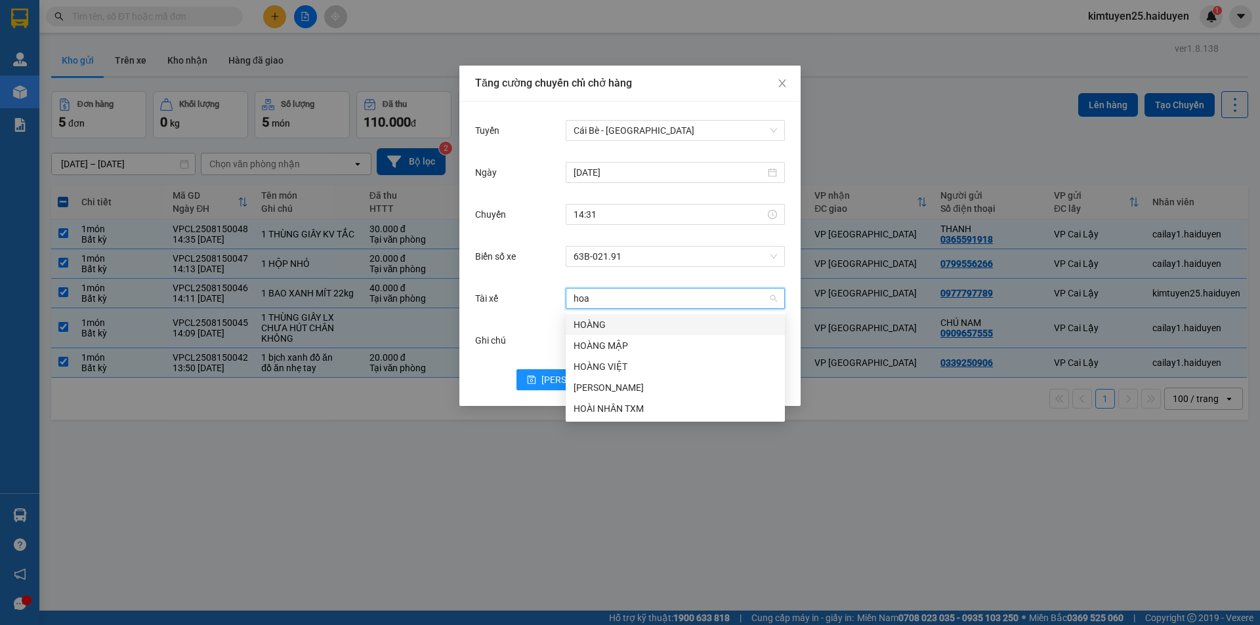
type input "hoai"
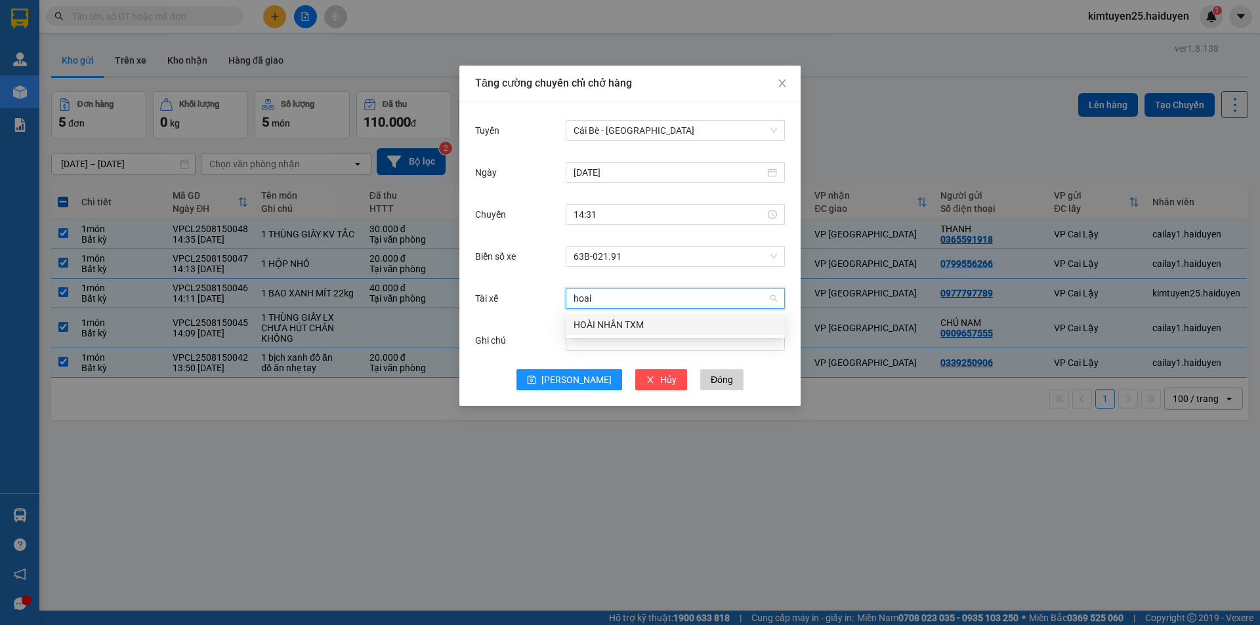
click at [594, 319] on div "HOÀI NHÂN TXM" at bounding box center [675, 325] width 203 height 14
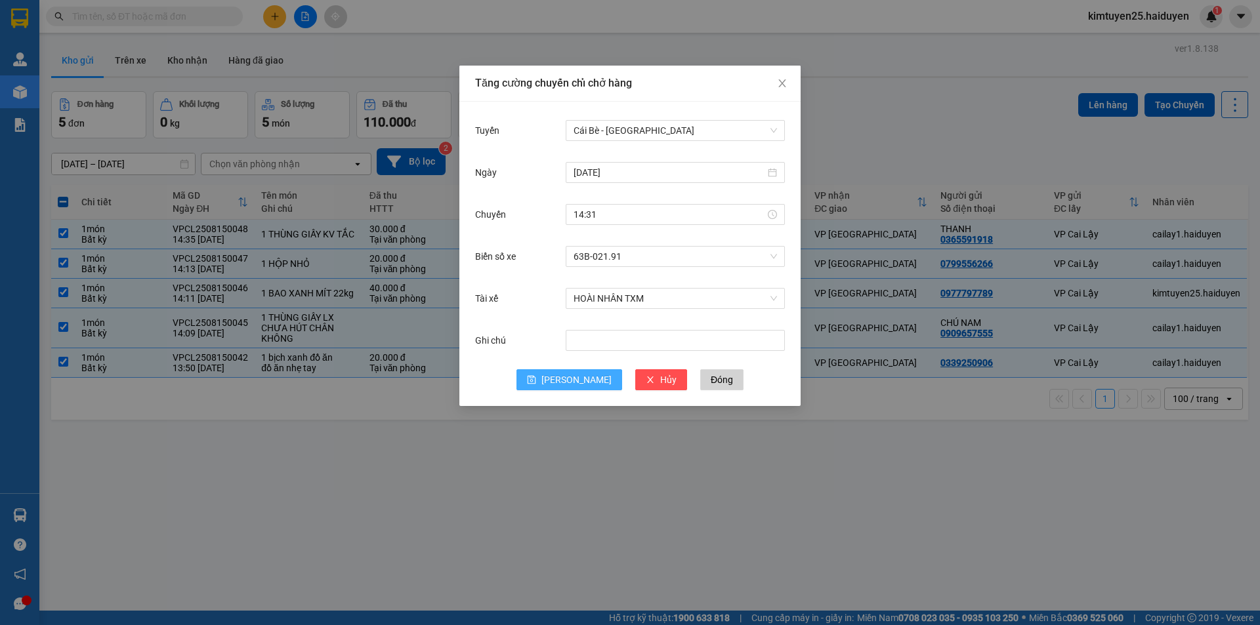
click at [572, 383] on span "[PERSON_NAME]" at bounding box center [576, 380] width 70 height 14
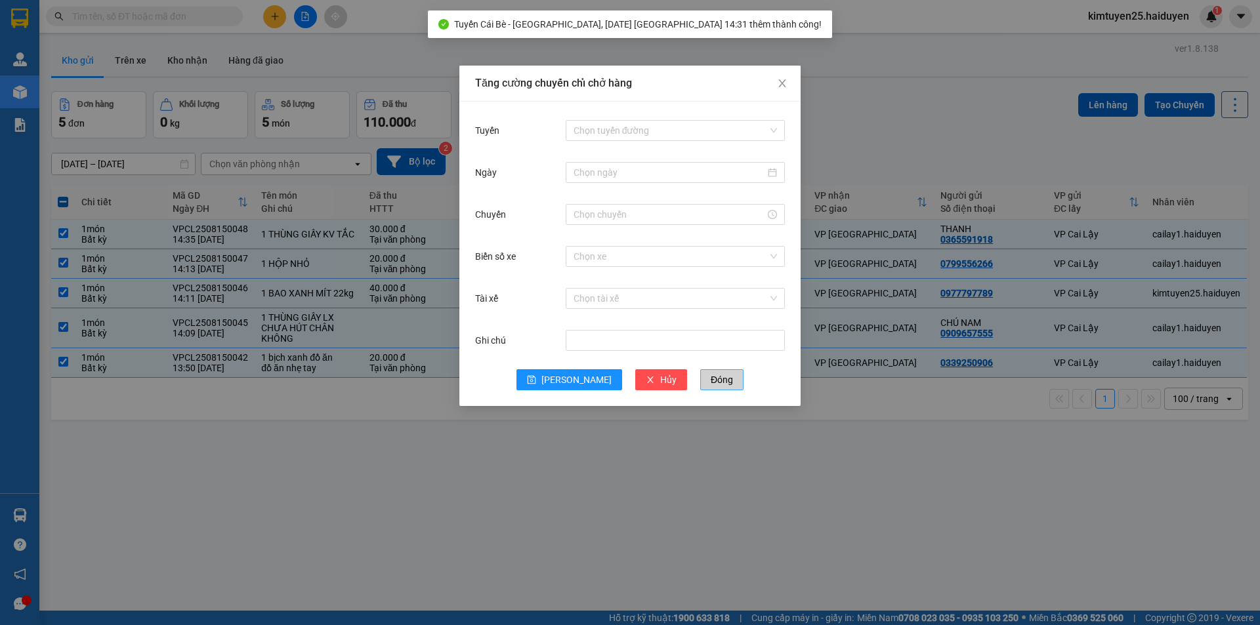
click at [711, 380] on span "Đóng" at bounding box center [722, 380] width 22 height 14
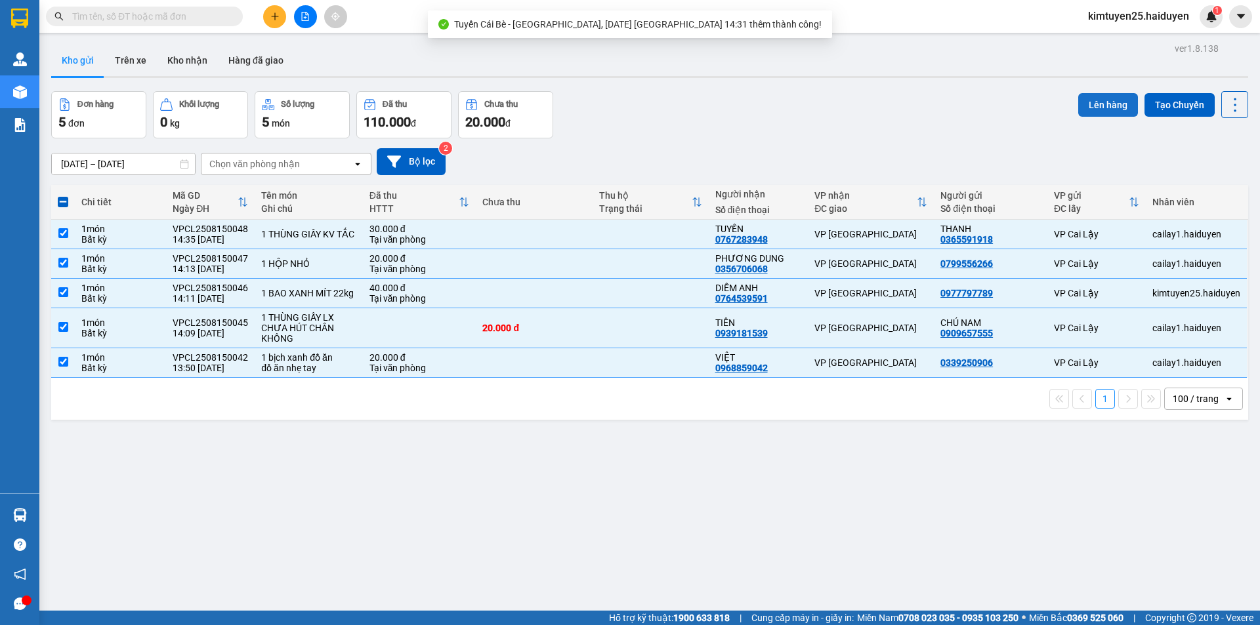
click at [1078, 110] on button "Lên hàng" at bounding box center [1108, 105] width 60 height 24
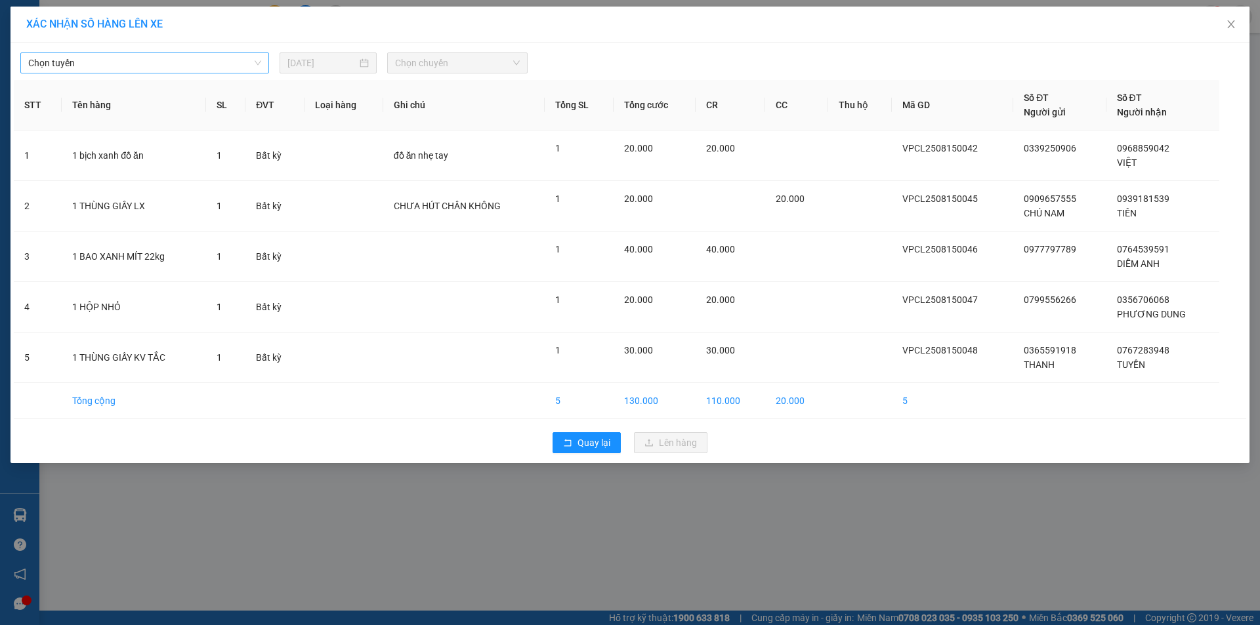
click at [69, 64] on span "Chọn tuyến" at bounding box center [144, 63] width 233 height 20
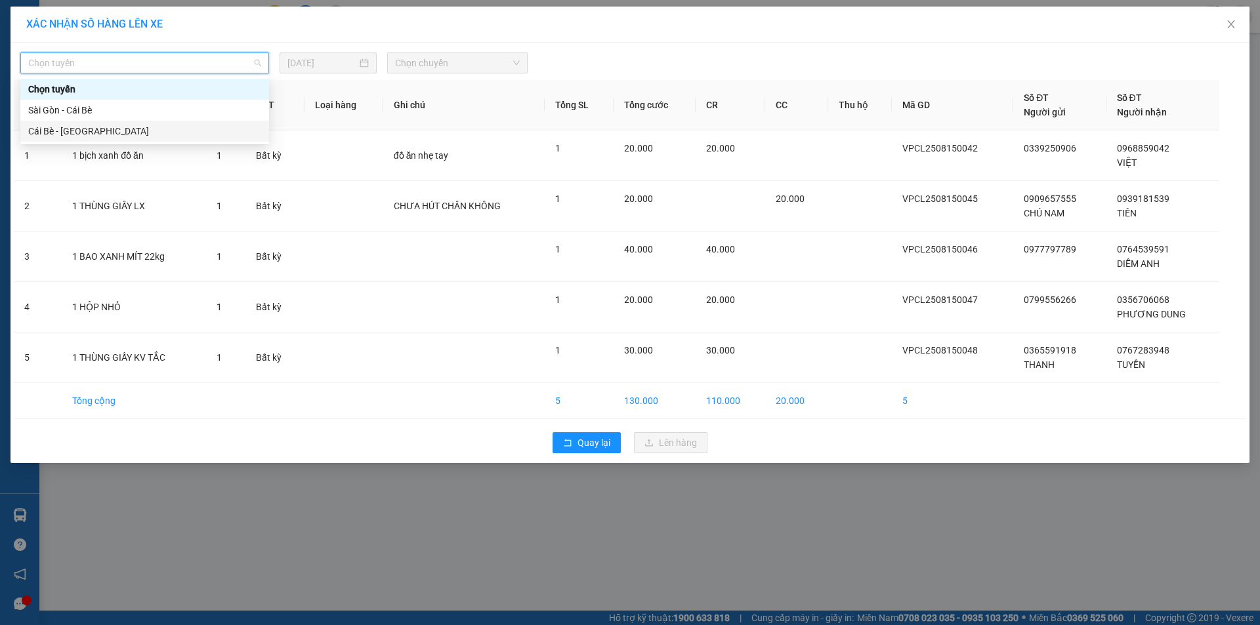
click at [87, 138] on div "Cái Bè - [GEOGRAPHIC_DATA]" at bounding box center [144, 131] width 249 height 21
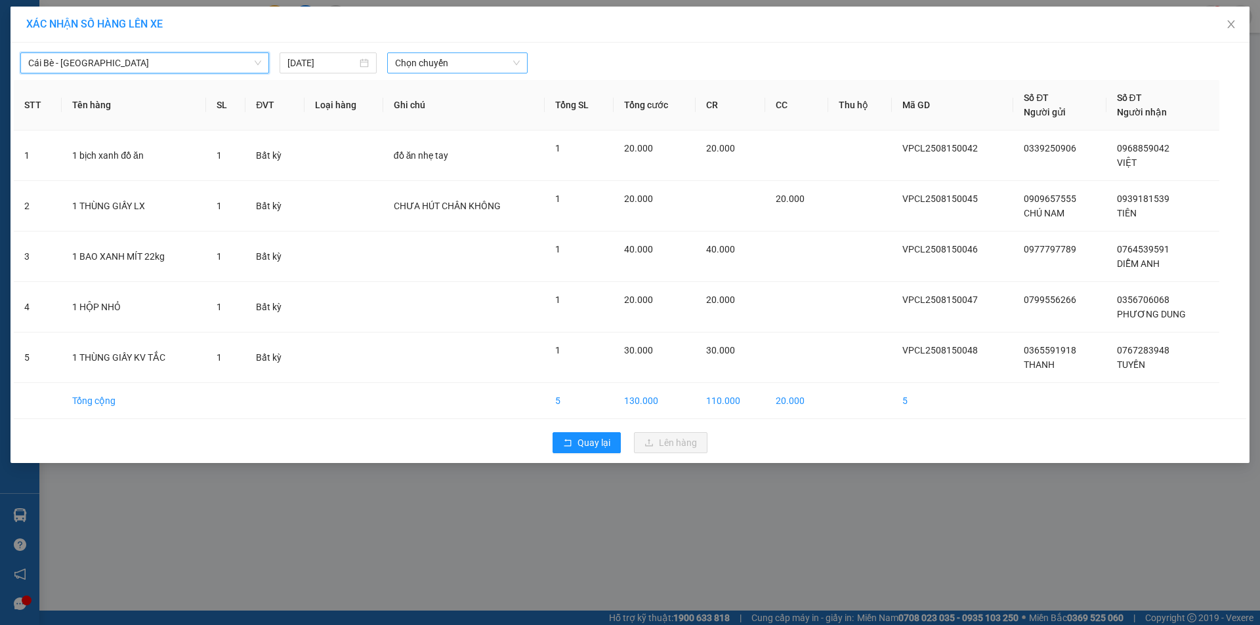
click at [433, 61] on span "Chọn chuyến" at bounding box center [457, 63] width 125 height 20
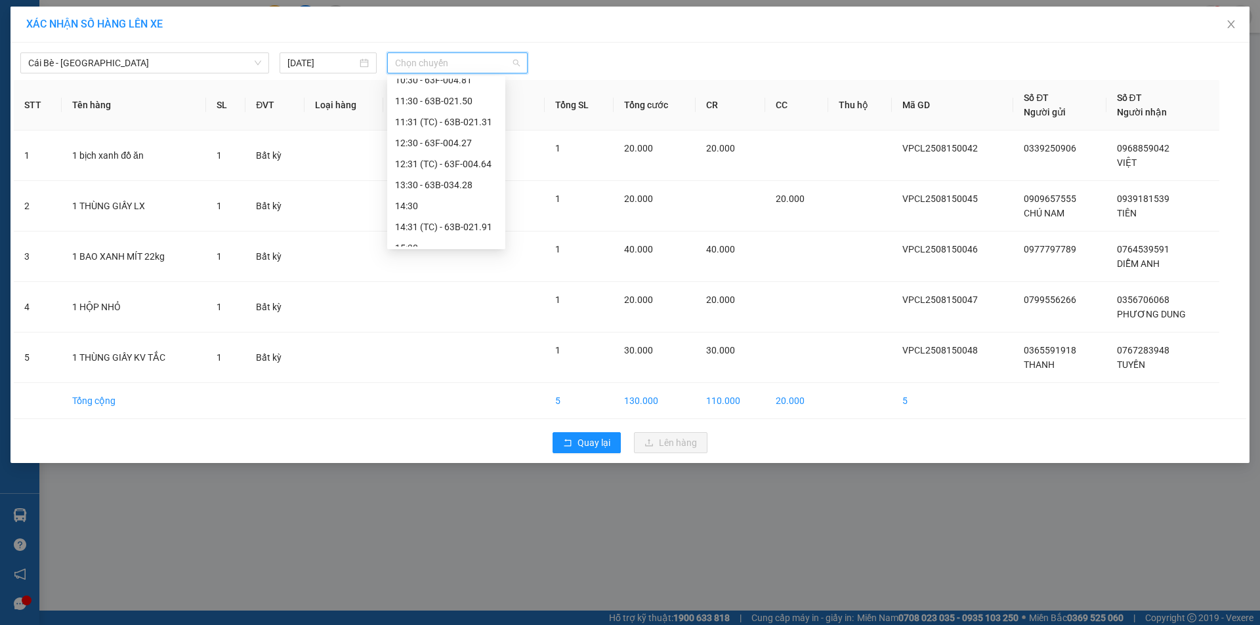
scroll to position [360, 0]
click at [461, 216] on div "14:31 (TC) - 63B-021.91" at bounding box center [446, 212] width 102 height 14
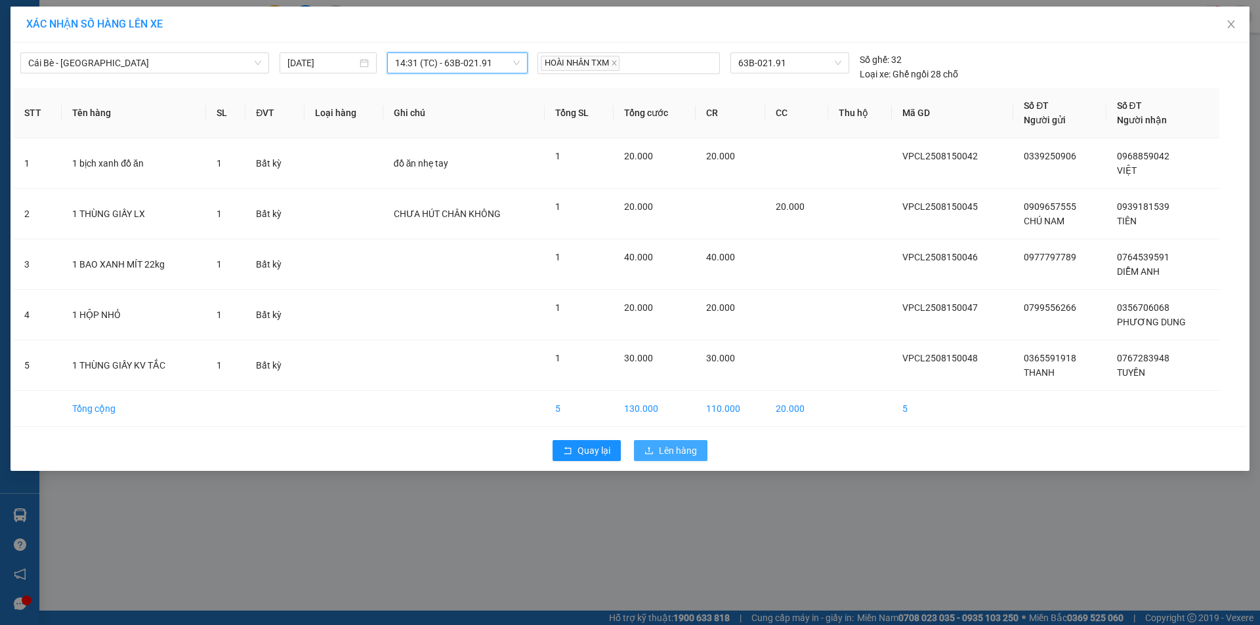
click at [687, 449] on span "Lên hàng" at bounding box center [678, 451] width 38 height 14
